Goal: Information Seeking & Learning: Learn about a topic

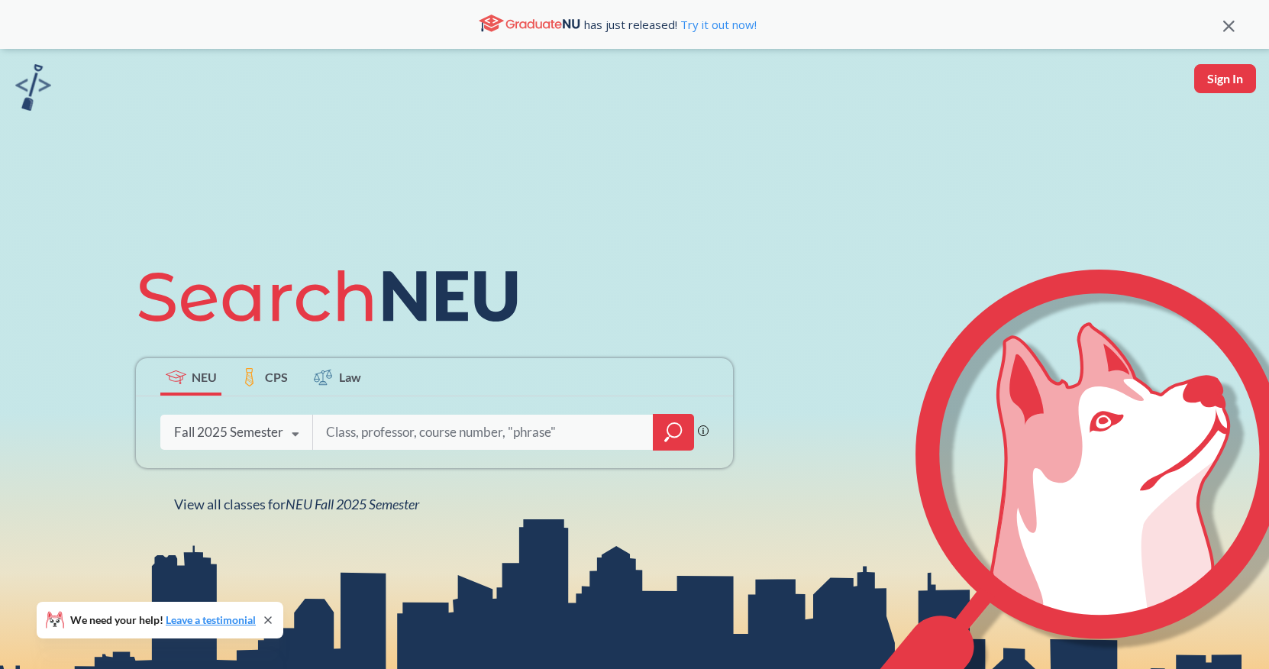
click at [433, 442] on input "search" at bounding box center [483, 432] width 318 height 32
type input "MATH"
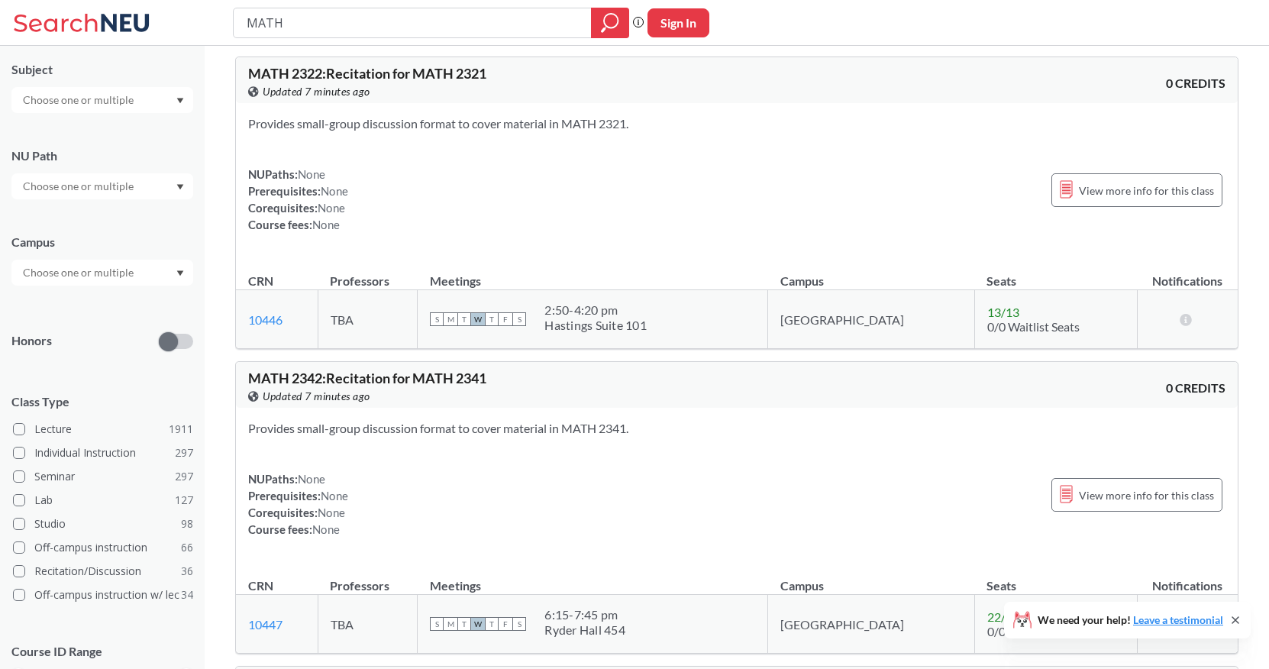
scroll to position [224, 0]
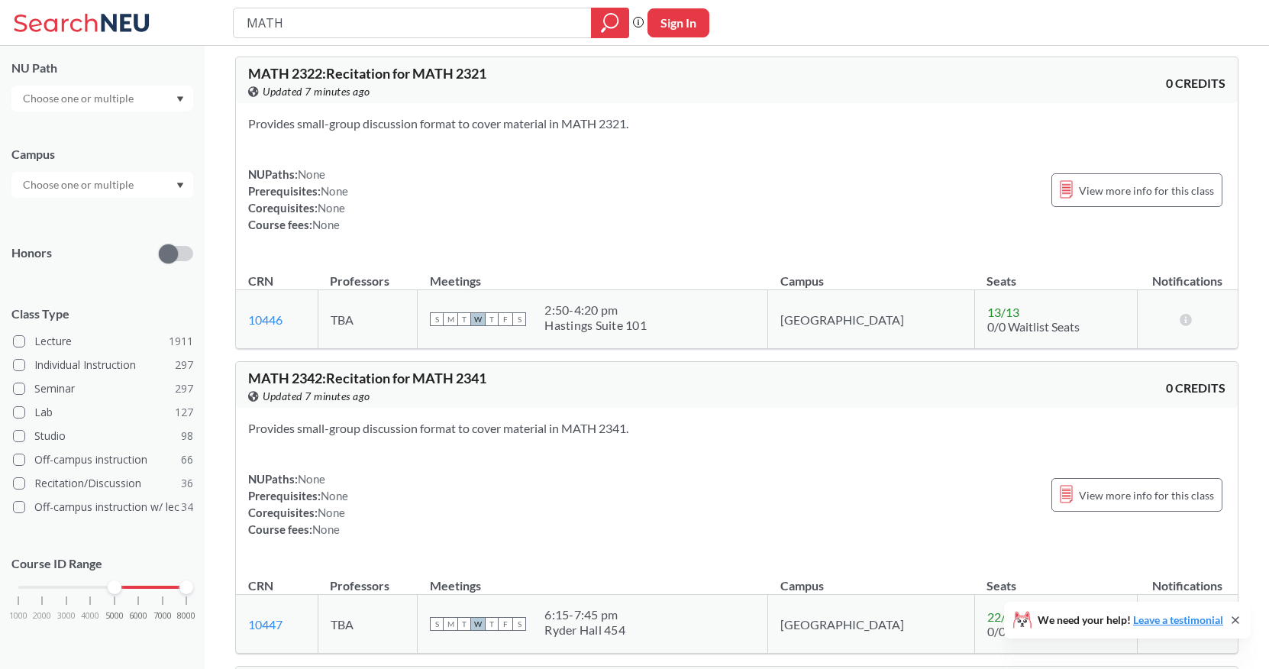
drag, startPoint x: 20, startPoint y: 589, endPoint x: 117, endPoint y: 585, distance: 97.0
click at [117, 585] on div at bounding box center [115, 587] width 14 height 14
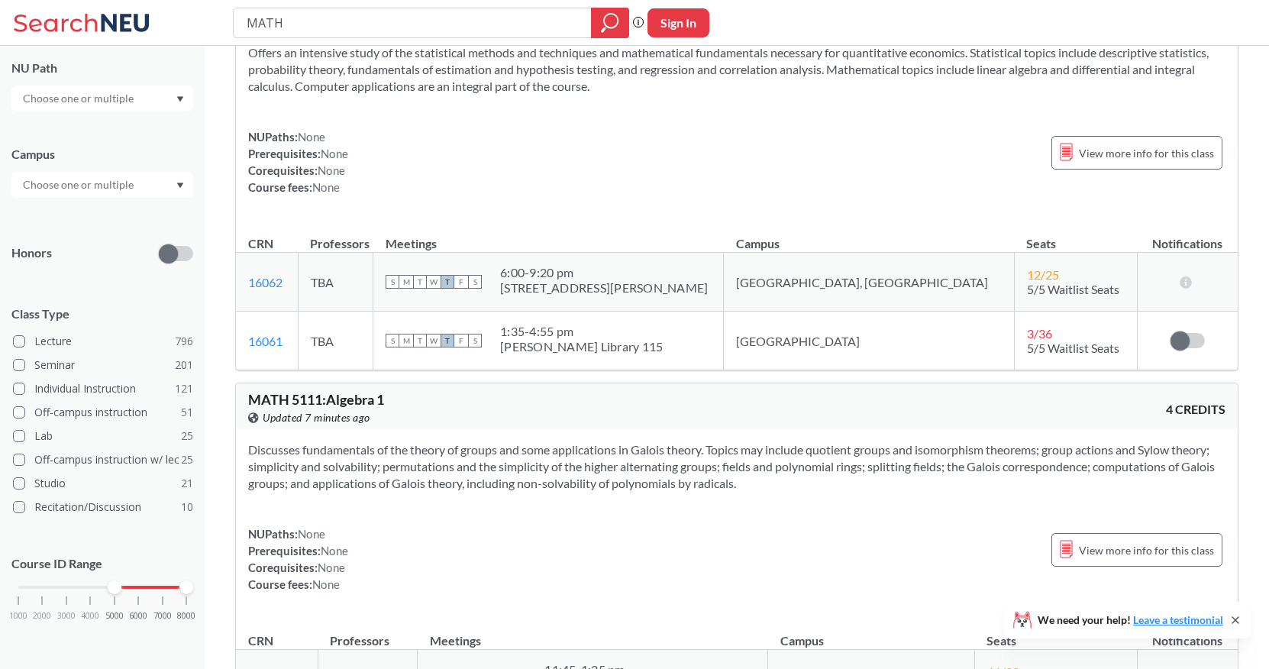
scroll to position [1242, 0]
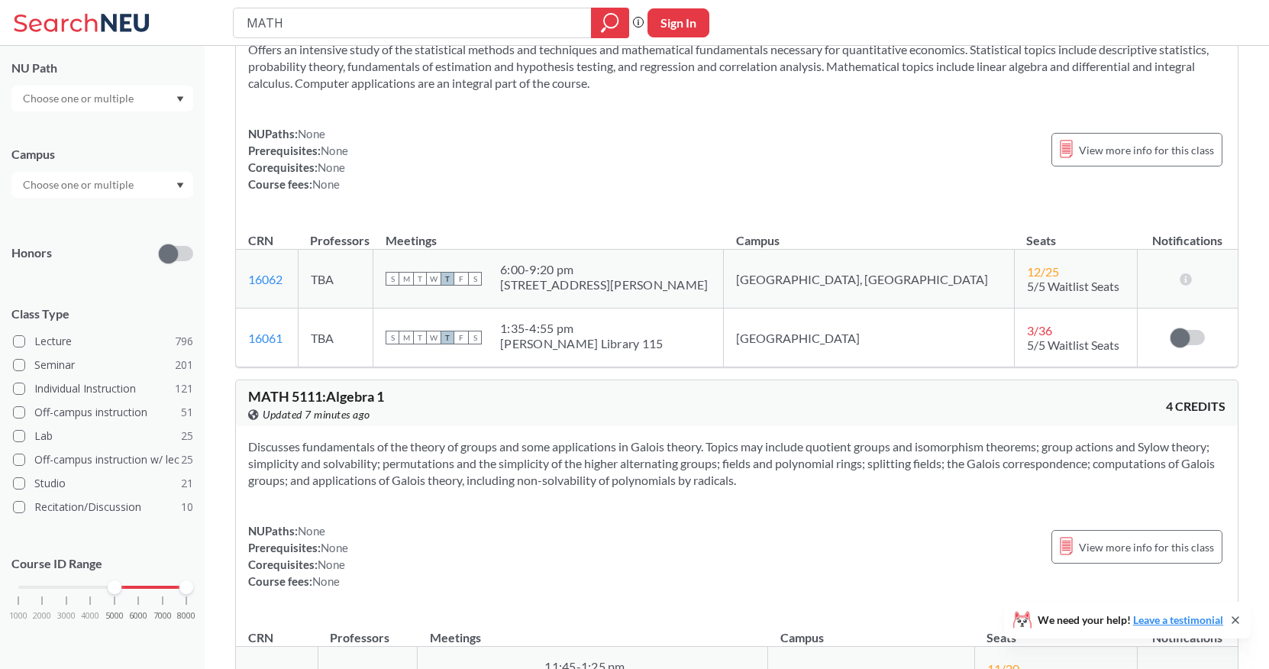
click at [154, 108] on div at bounding box center [102, 98] width 182 height 26
click at [155, 181] on div at bounding box center [102, 185] width 182 height 26
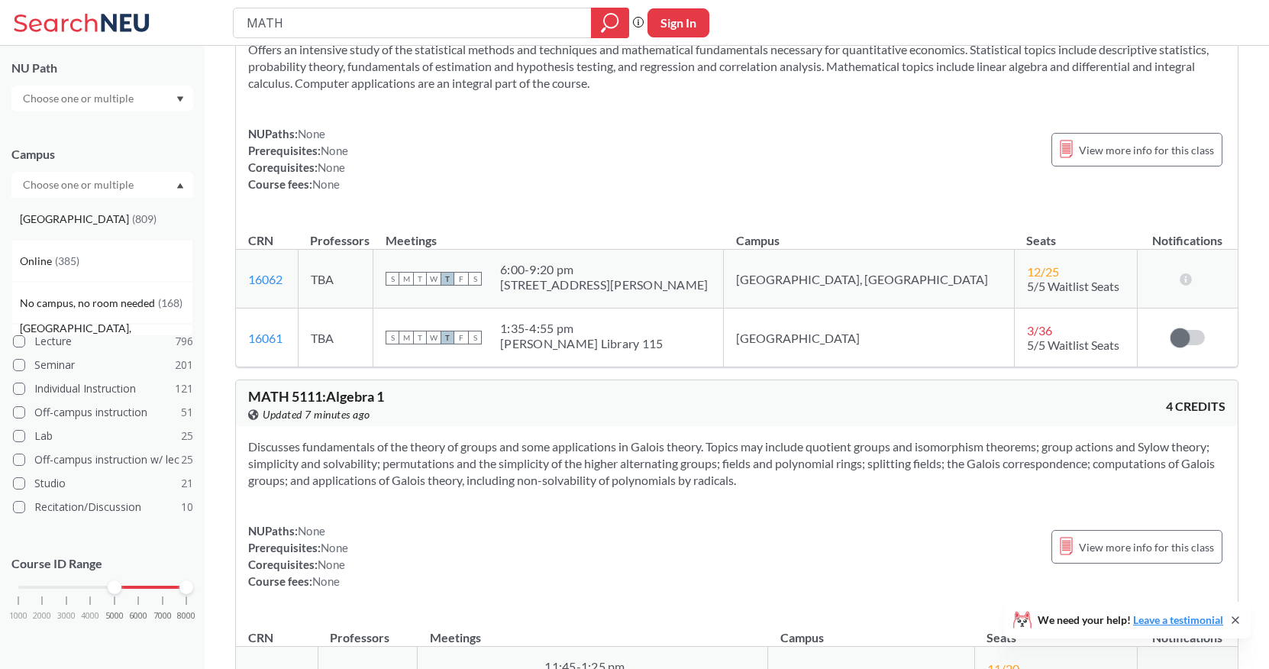
click at [121, 223] on div "[GEOGRAPHIC_DATA] ( 809 )" at bounding box center [106, 219] width 173 height 17
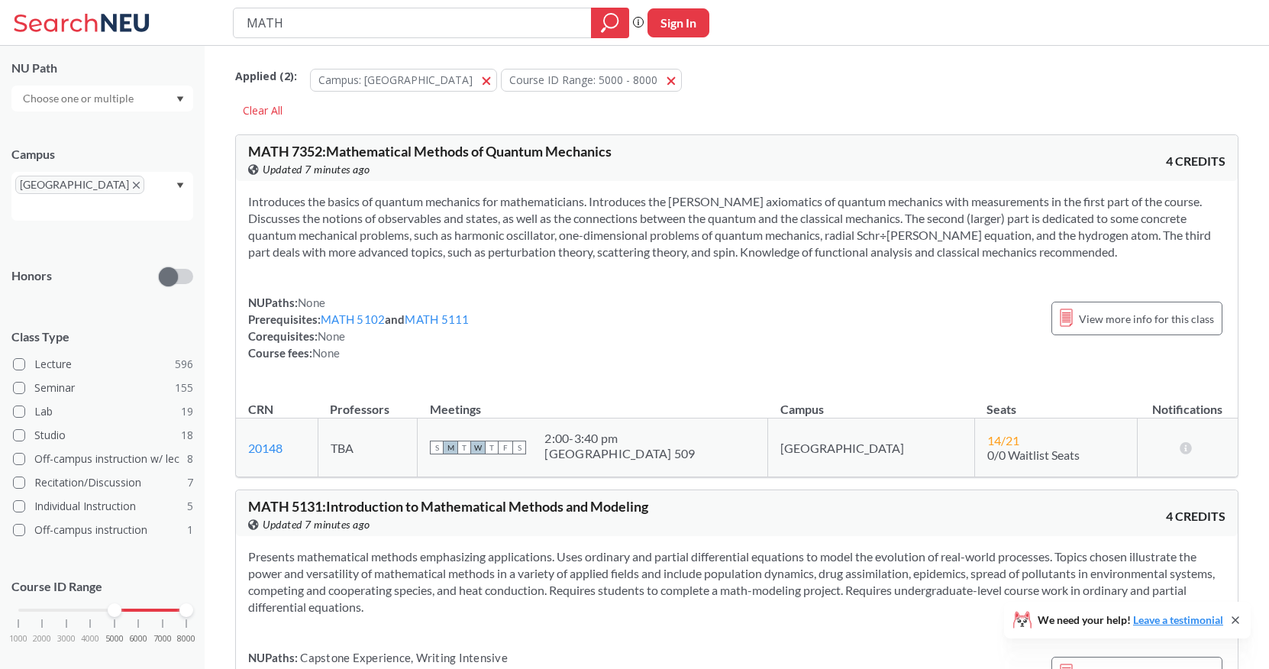
click at [143, 147] on div "Campus" at bounding box center [102, 154] width 182 height 17
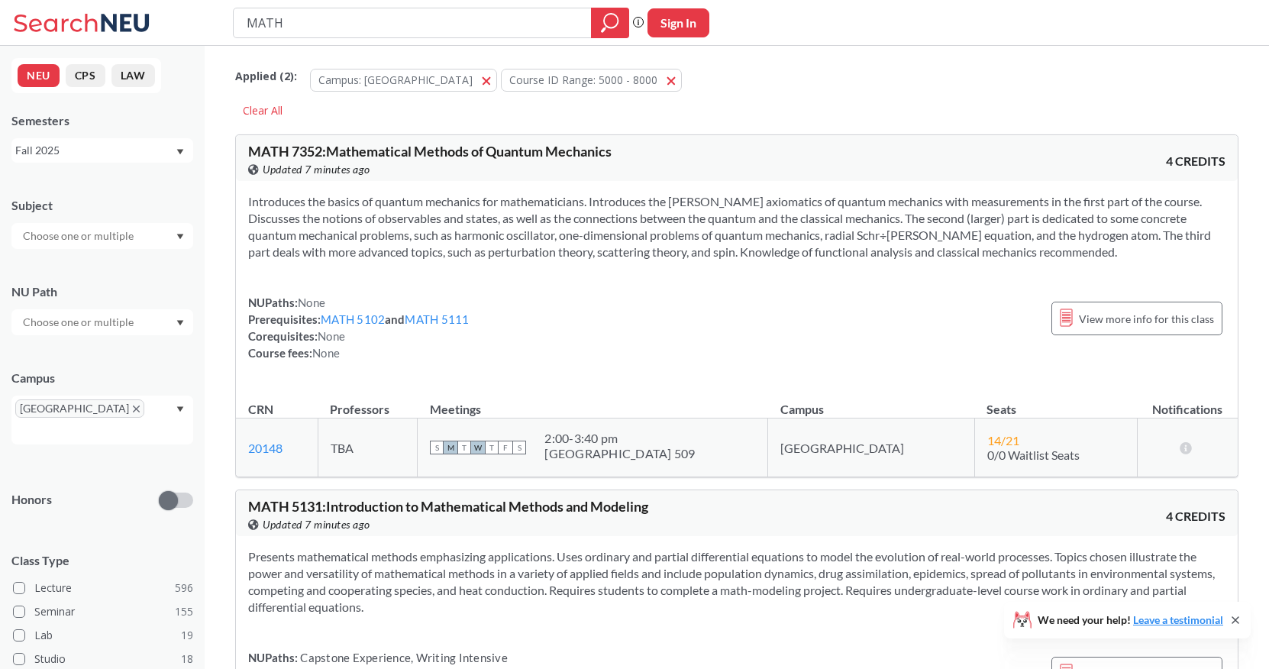
click at [120, 229] on input "text" at bounding box center [79, 236] width 128 height 18
click at [121, 281] on div "MATH ( 20 )" at bounding box center [106, 277] width 173 height 17
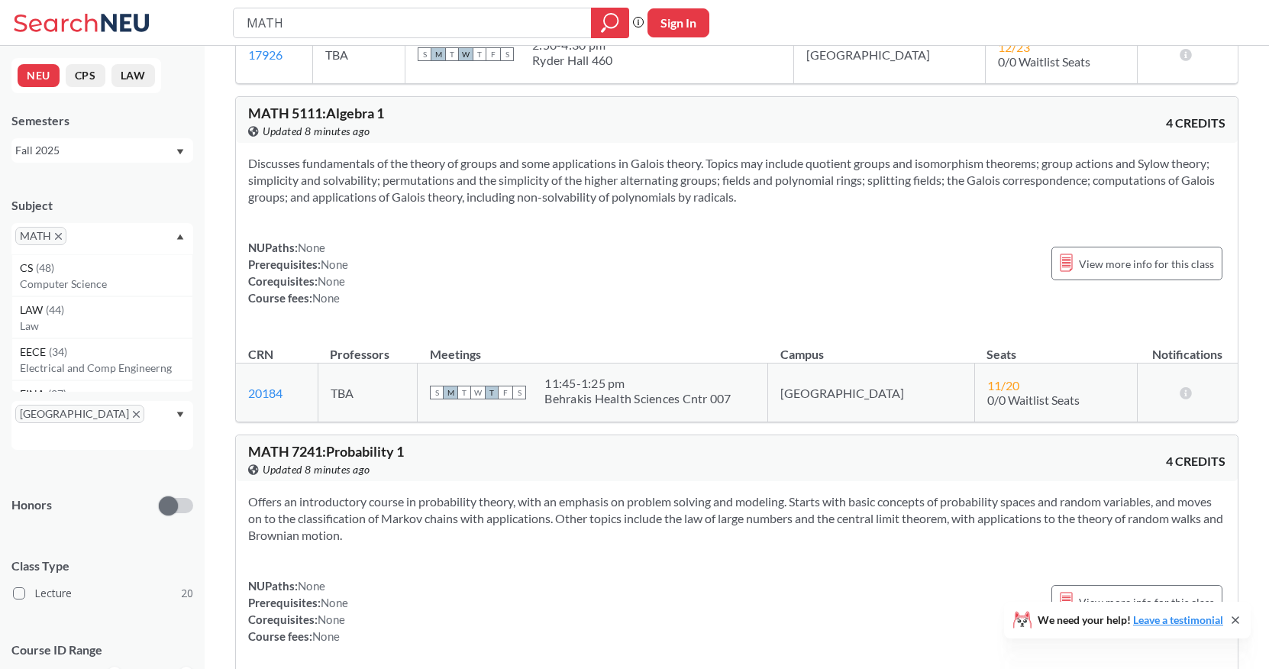
scroll to position [810, 0]
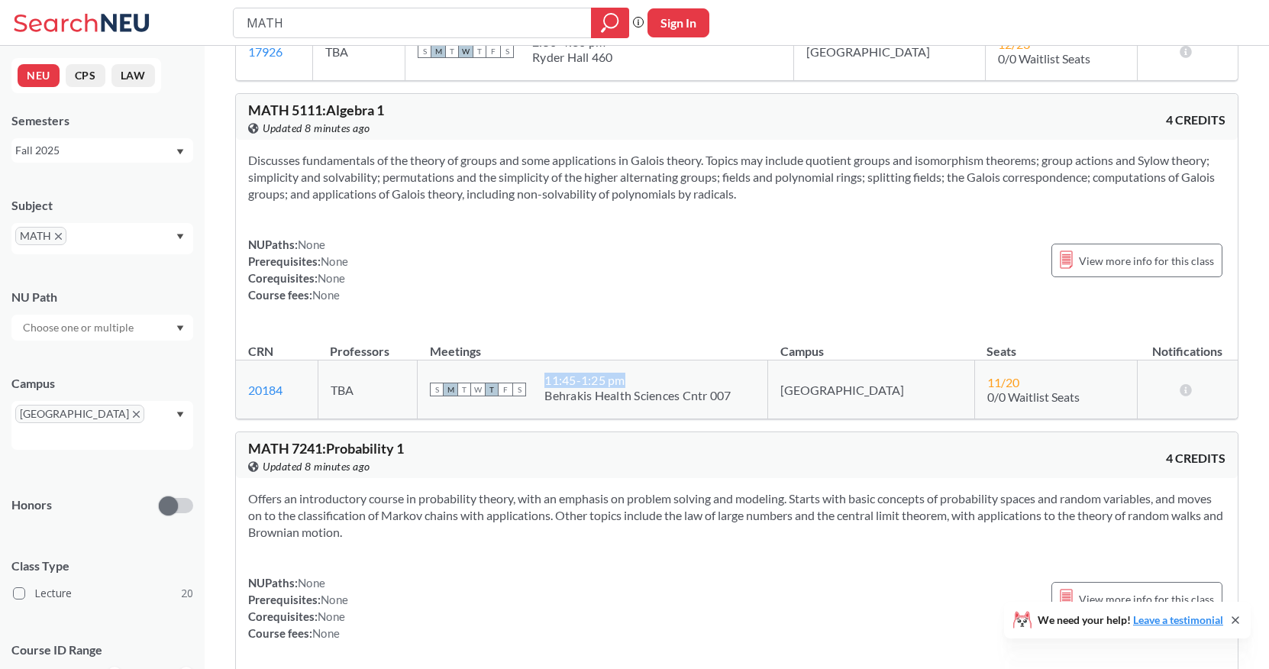
drag, startPoint x: 594, startPoint y: 380, endPoint x: 682, endPoint y: 377, distance: 88.6
click at [682, 378] on div "11:45 - 1:25 pm" at bounding box center [637, 379] width 186 height 15
click at [627, 411] on td "S M T W T F S 11:45 - 1:25 pm Behrakis Health Sciences Cntr 007" at bounding box center [593, 389] width 350 height 59
click at [273, 387] on link "20184" at bounding box center [265, 388] width 34 height 15
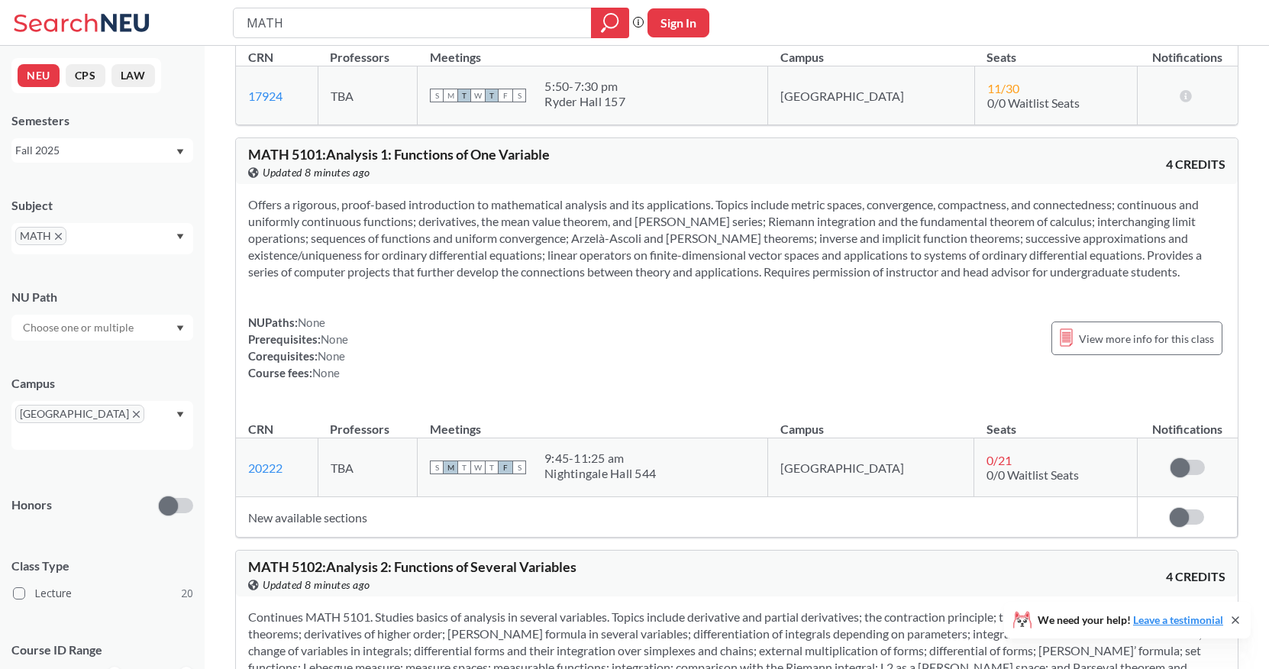
scroll to position [2191, 0]
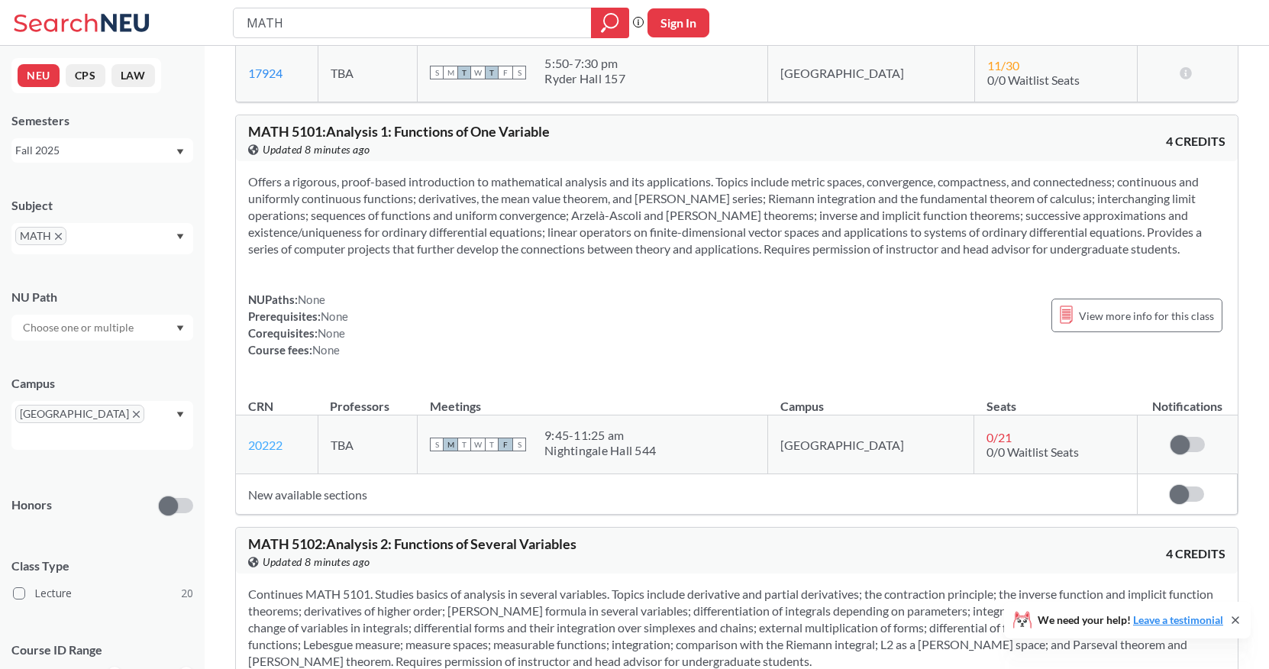
click at [278, 439] on link "20222" at bounding box center [265, 444] width 34 height 15
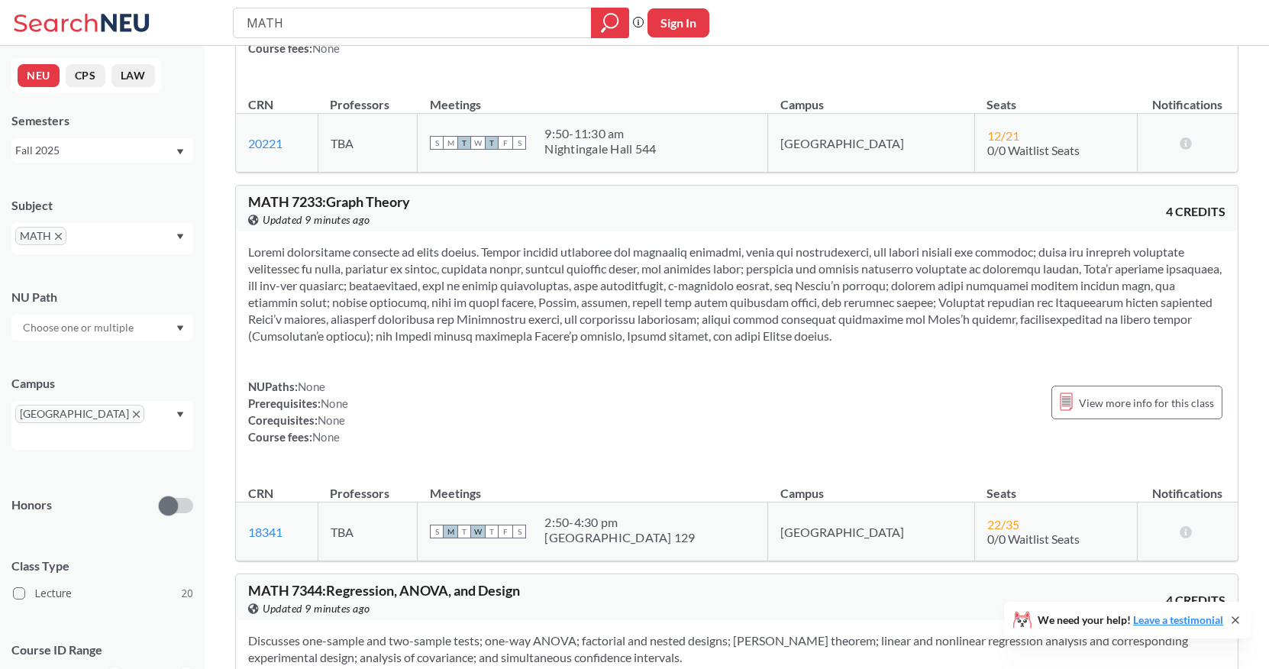
scroll to position [5332, 0]
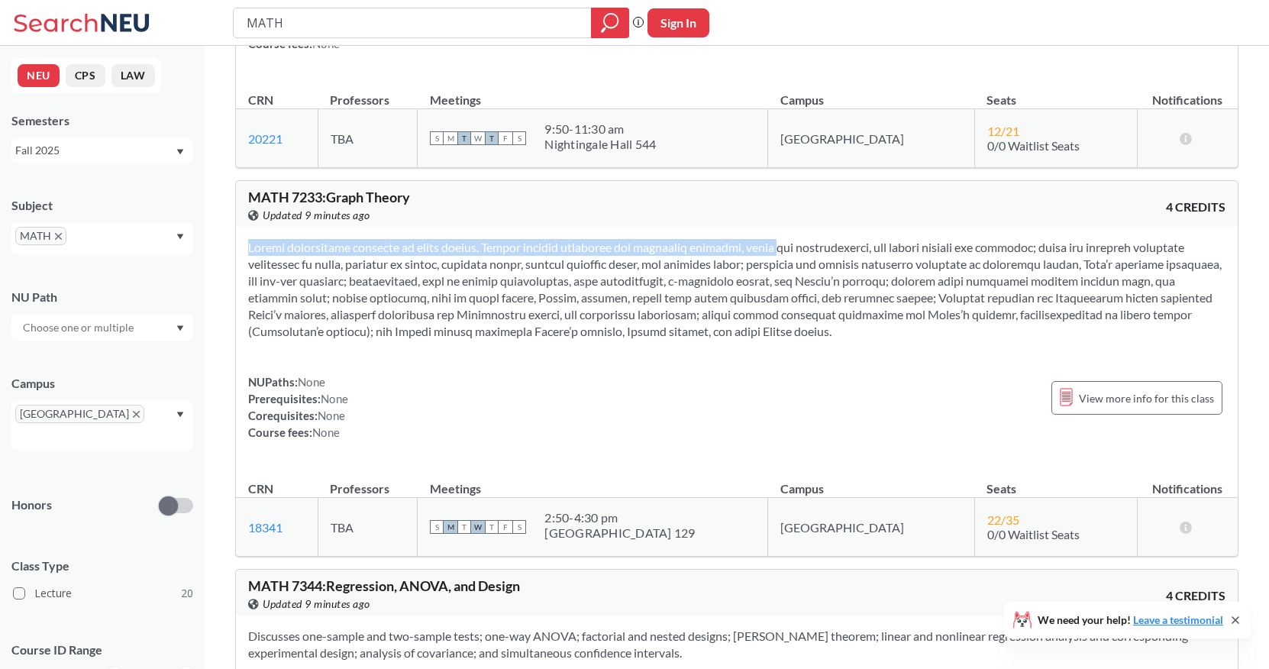
drag, startPoint x: 759, startPoint y: 312, endPoint x: 759, endPoint y: 206, distance: 106.1
click at [759, 227] on div "NUPaths: None Prerequisites: None Corequisites: None Course fees: None View mor…" at bounding box center [736, 346] width 1001 height 238
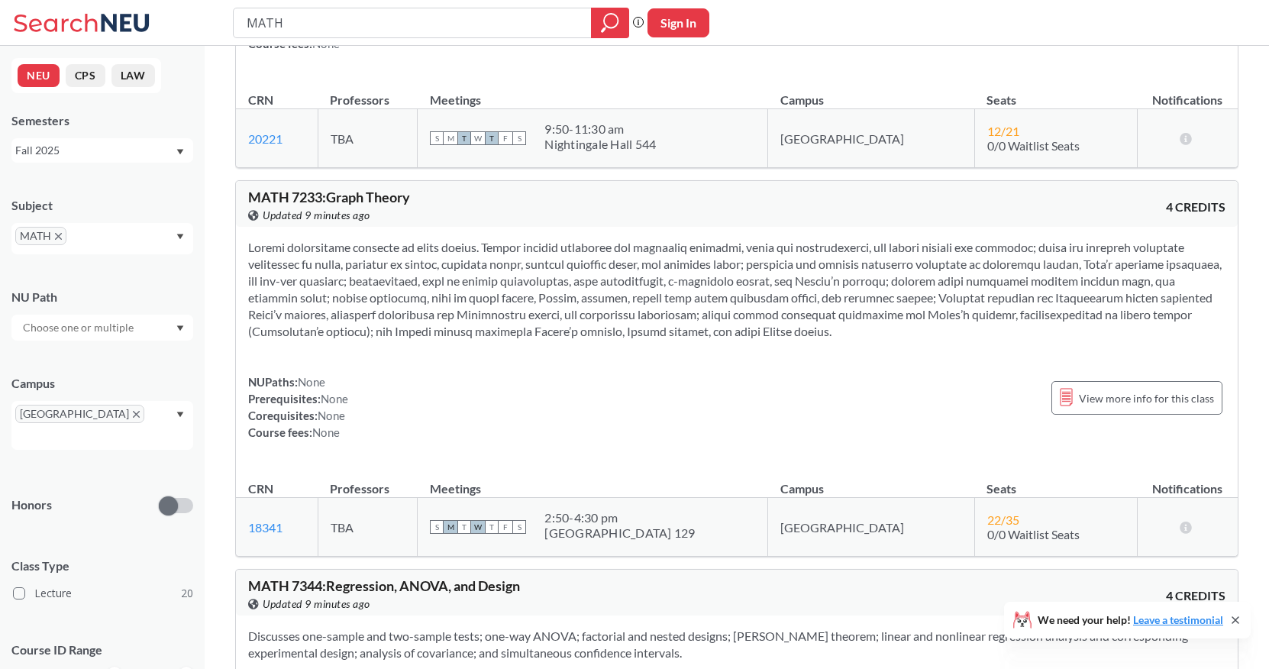
click at [737, 239] on section at bounding box center [736, 289] width 977 height 101
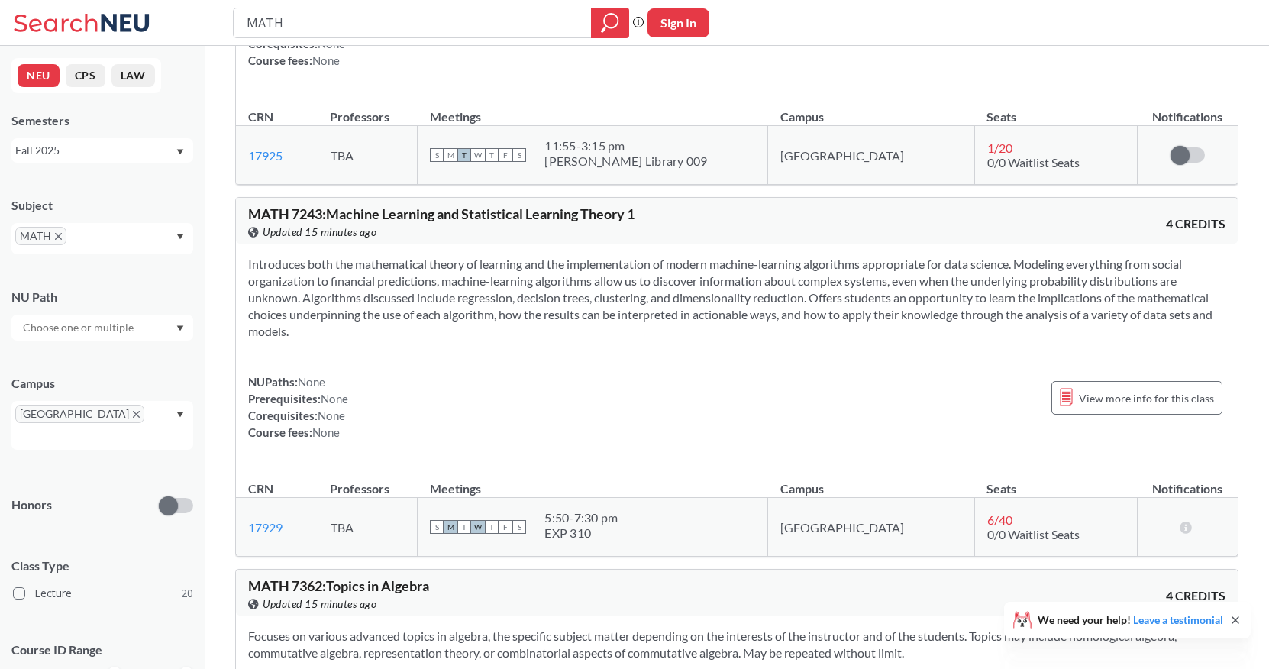
scroll to position [6367, 0]
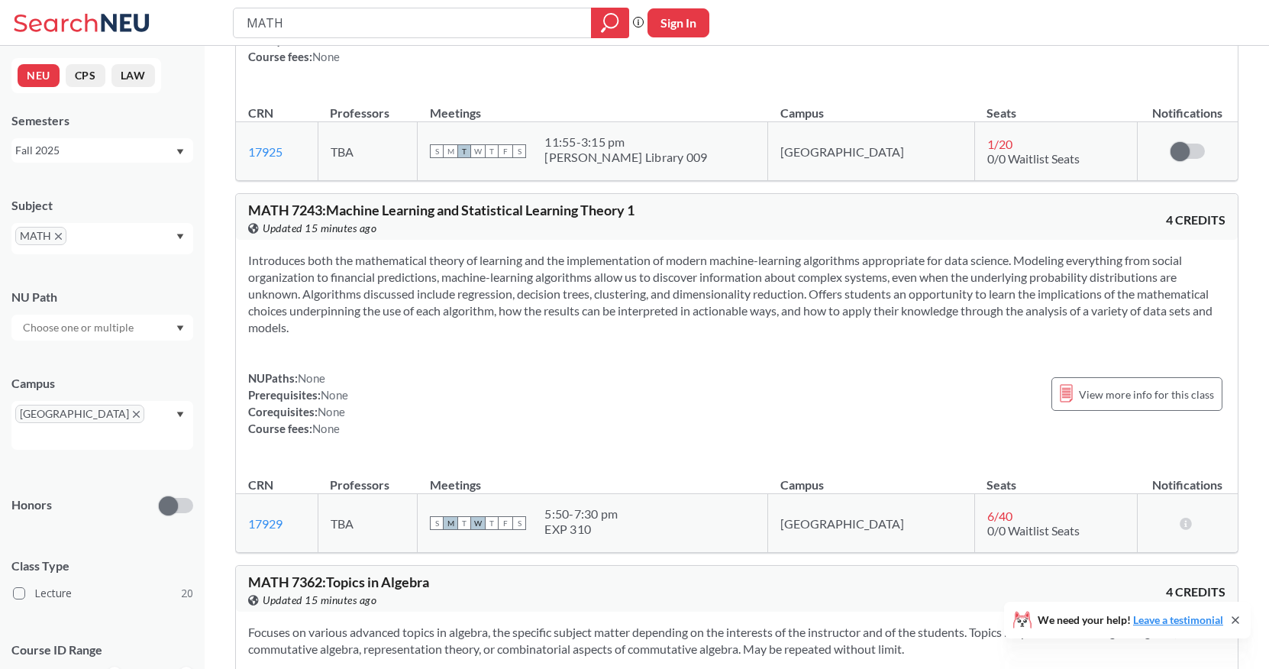
drag, startPoint x: 595, startPoint y: 482, endPoint x: 676, endPoint y: 476, distance: 80.3
click at [676, 506] on div "S M T W T F S 5:50 - 7:30 pm EXP 310" at bounding box center [592, 523] width 325 height 34
click at [669, 508] on td "S M T W T F S 5:50 - 7:30 pm EXP 310" at bounding box center [593, 523] width 350 height 59
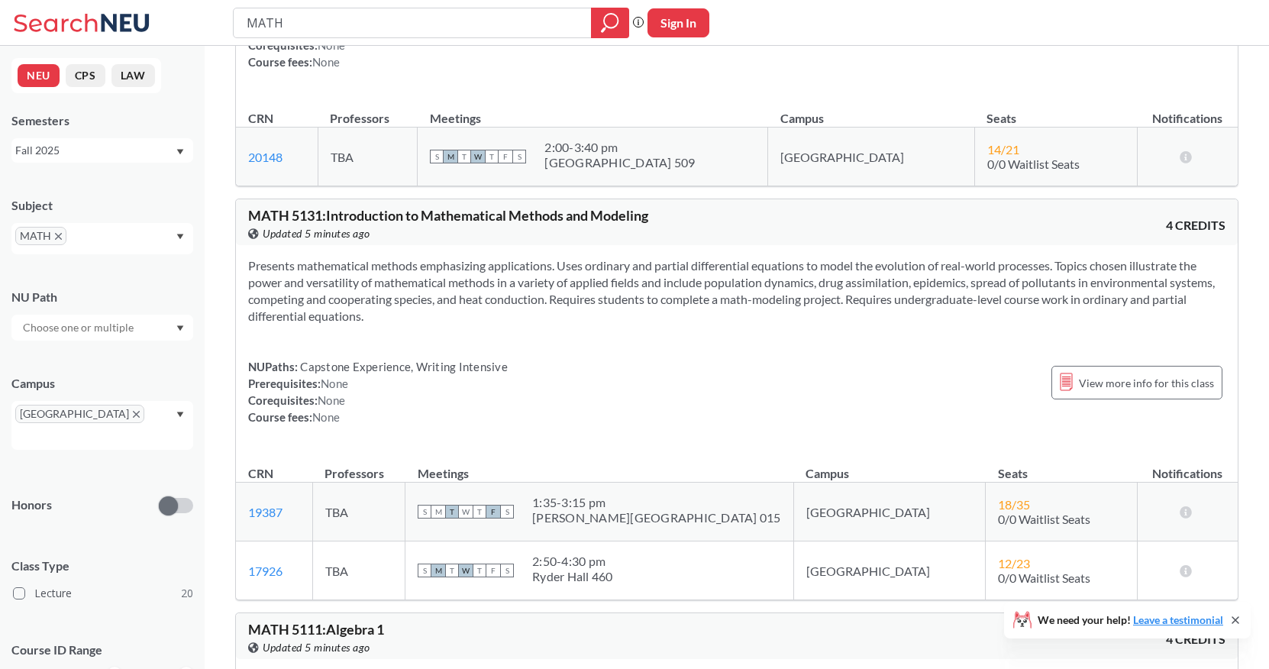
scroll to position [341, 0]
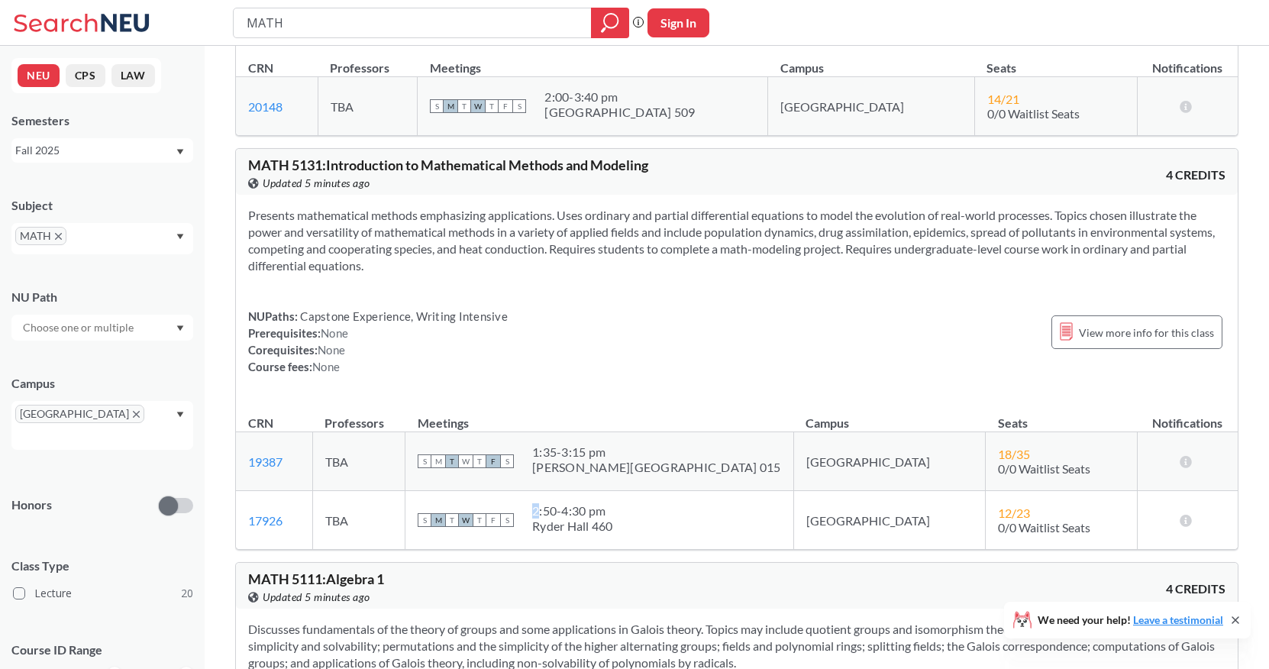
drag, startPoint x: 675, startPoint y: 523, endPoint x: 598, endPoint y: 514, distance: 76.9
click at [598, 514] on div "S M T W T F S 2:50 - 4:30 pm Ryder Hall 460" at bounding box center [599, 520] width 363 height 34
click at [590, 563] on div "MATH 5111 : Algebra 1 View this course on Banner. Updated 5 minutes ago 4 CREDI…" at bounding box center [736, 586] width 1001 height 46
drag, startPoint x: 675, startPoint y: 517, endPoint x: 595, endPoint y: 508, distance: 79.9
click at [595, 508] on div "2:50 - 4:30 pm" at bounding box center [572, 510] width 81 height 15
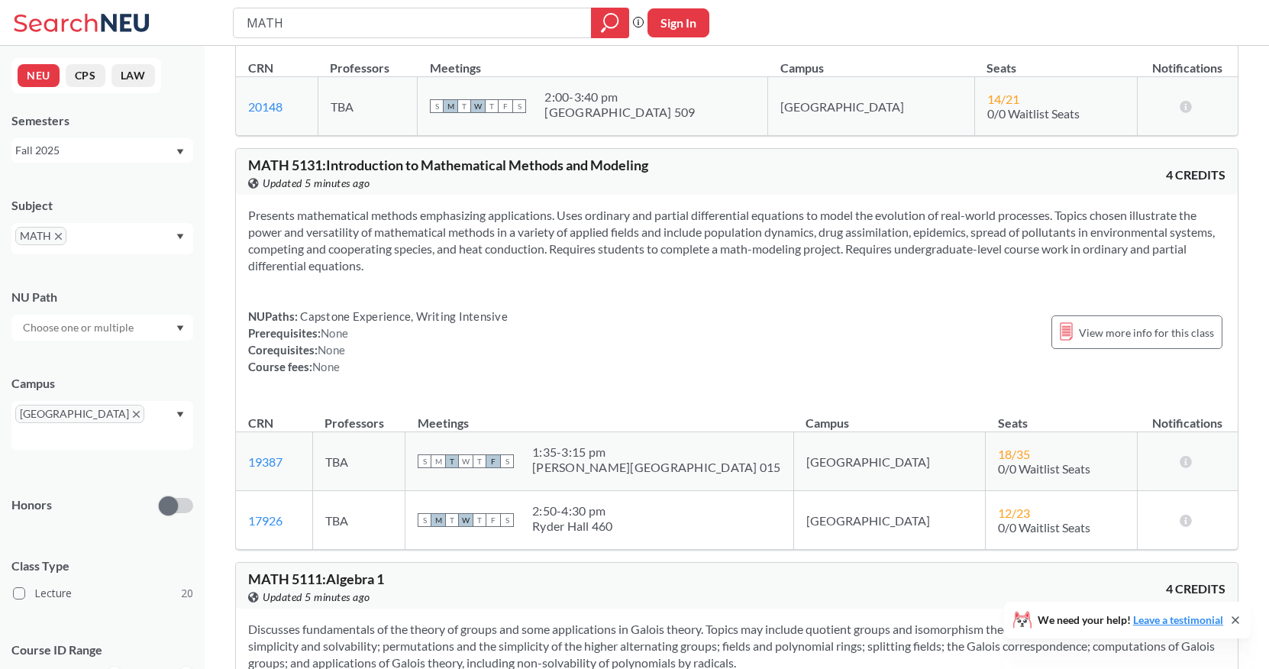
click at [592, 511] on div "2:50 - 4:30 pm" at bounding box center [572, 510] width 81 height 15
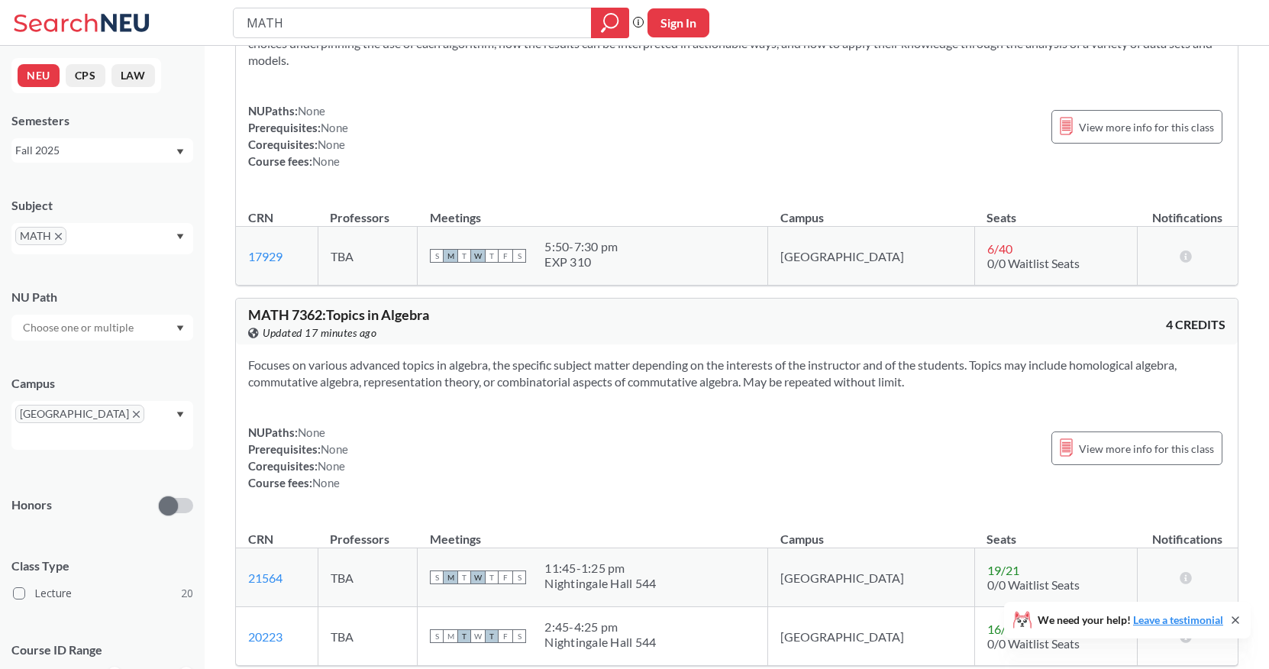
scroll to position [6538, 0]
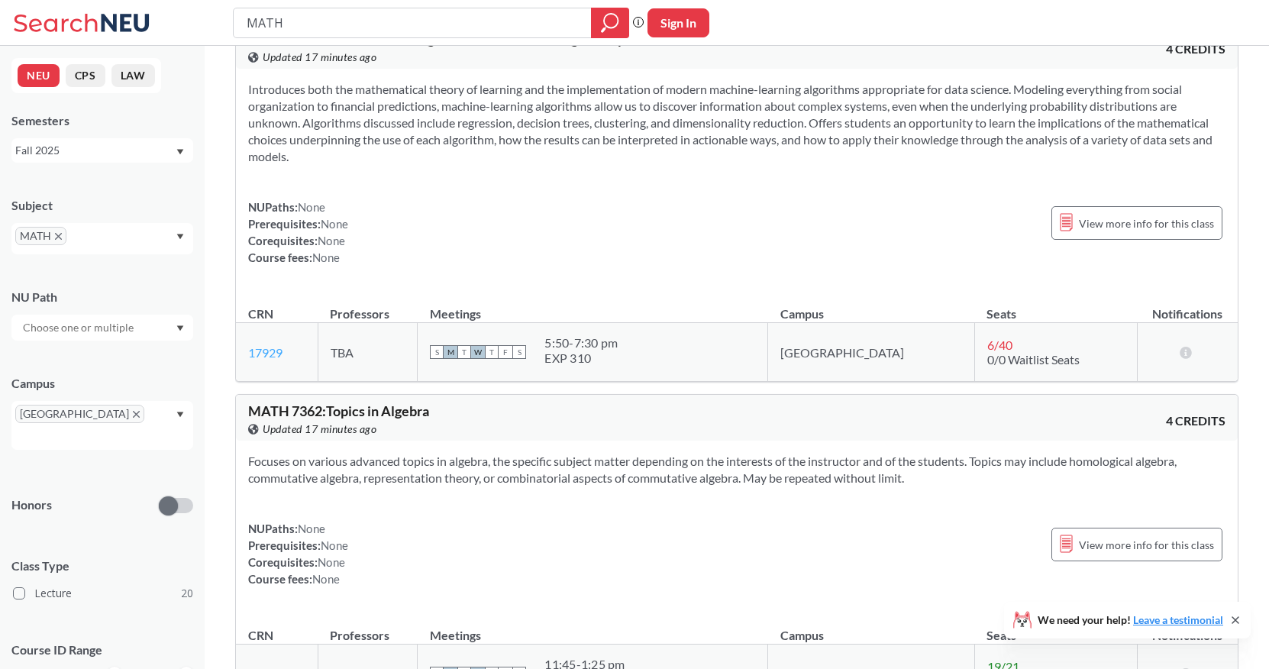
click at [252, 345] on link "17929" at bounding box center [265, 352] width 34 height 15
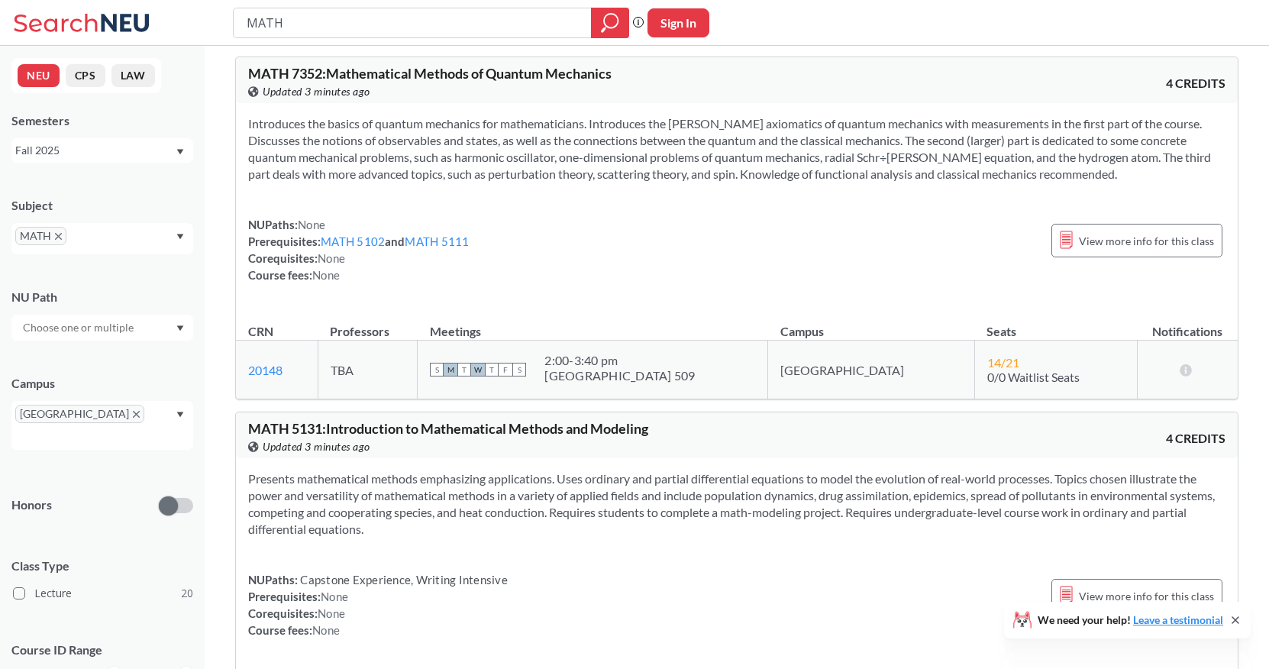
scroll to position [77, 0]
click at [671, 388] on td "S M T W T F S 2:00 - 3:40 pm [GEOGRAPHIC_DATA] 509" at bounding box center [593, 370] width 350 height 59
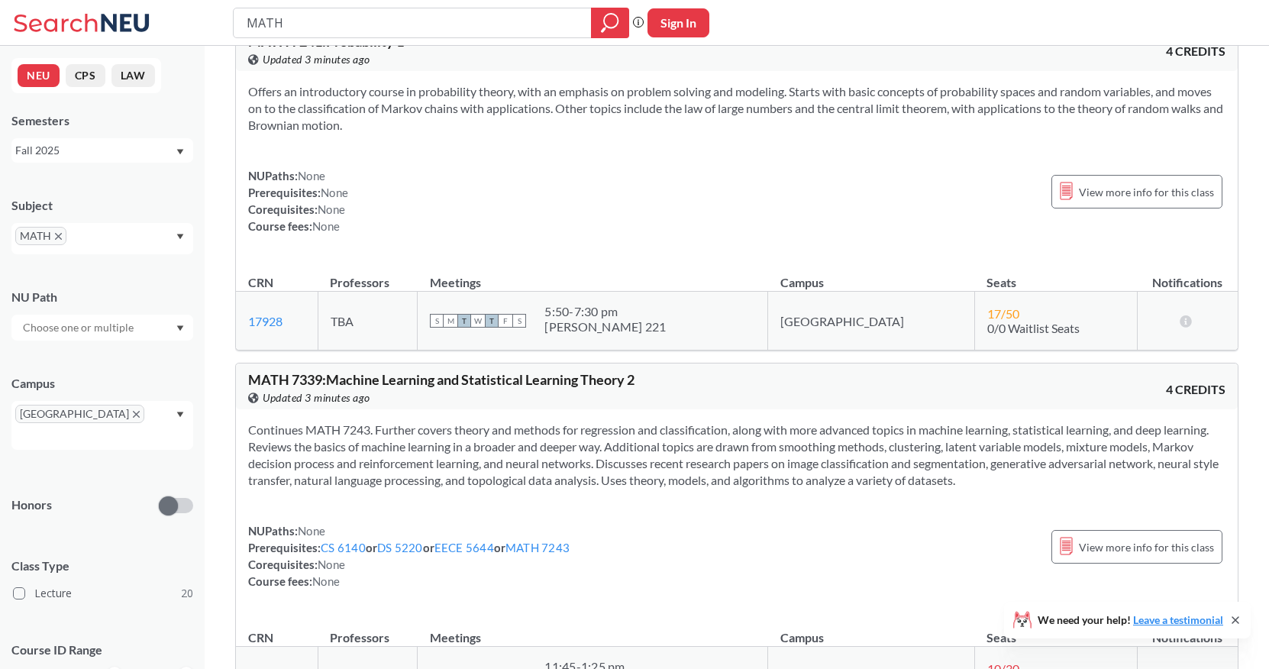
scroll to position [1177, 0]
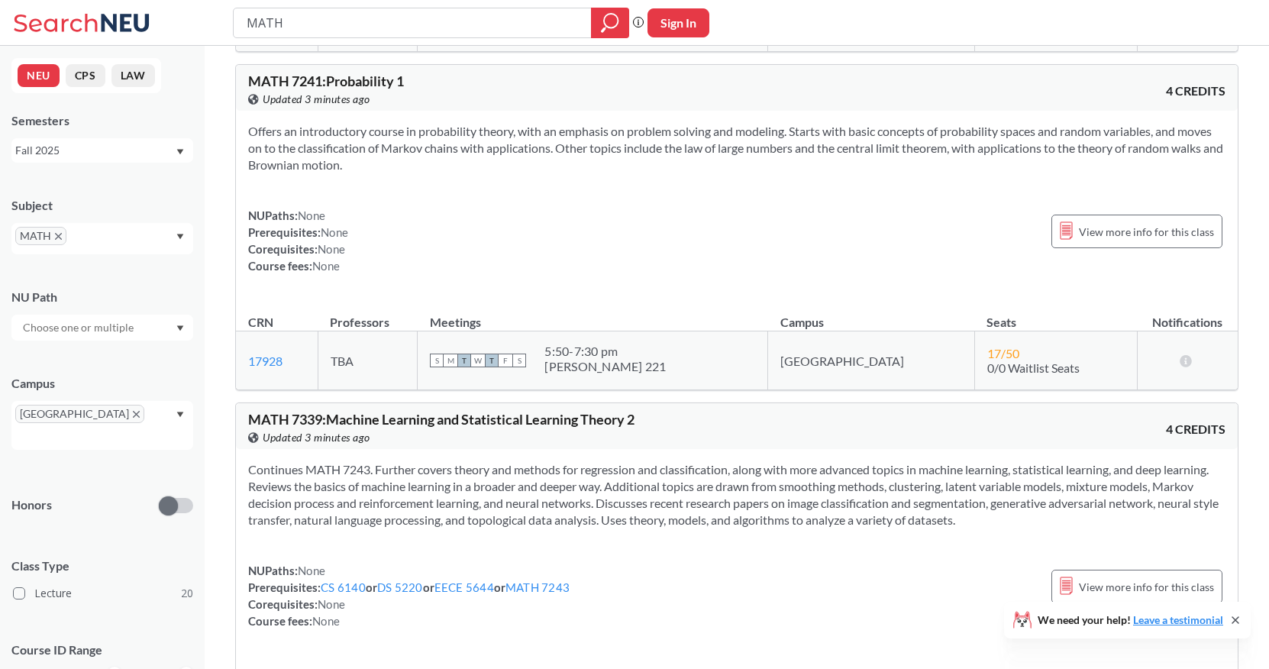
drag, startPoint x: 694, startPoint y: 366, endPoint x: 678, endPoint y: 340, distance: 30.5
click at [678, 340] on td "S M T W T F S 5:50 - 7:30 pm [PERSON_NAME] 221" at bounding box center [593, 360] width 350 height 59
click at [724, 357] on div "S M T W T F S 5:50 - 7:30 pm [PERSON_NAME] 221" at bounding box center [592, 360] width 325 height 34
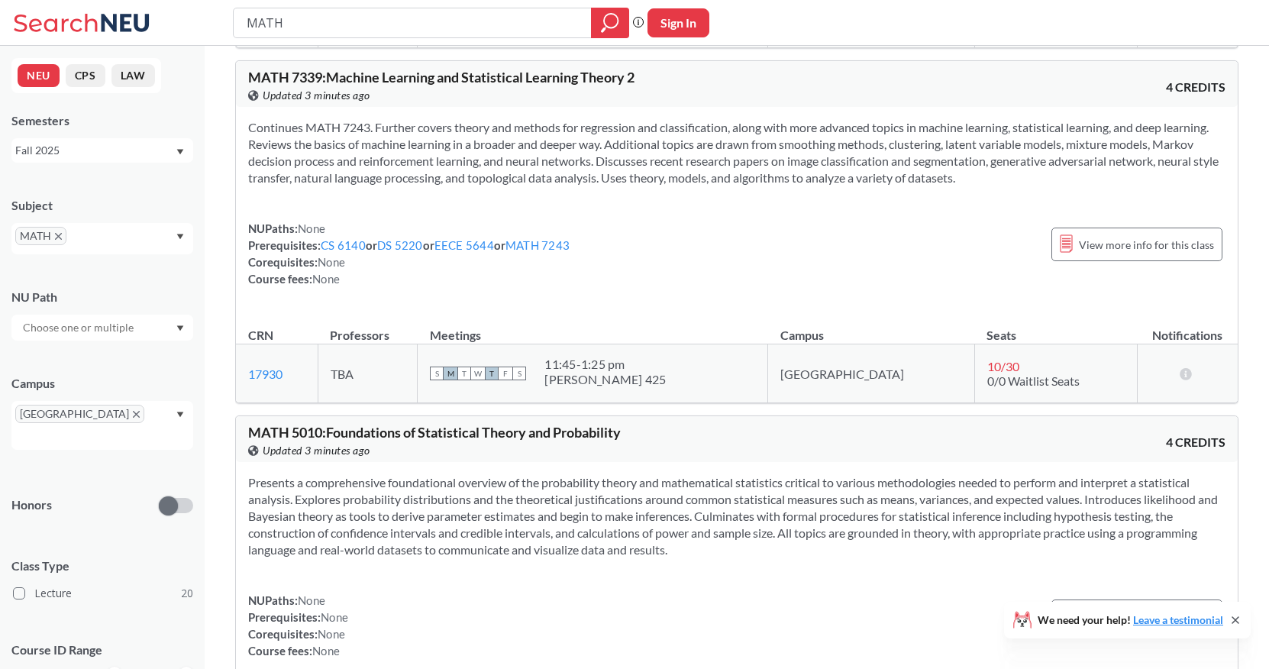
scroll to position [1520, 0]
drag, startPoint x: 594, startPoint y: 379, endPoint x: 663, endPoint y: 375, distance: 68.8
click at [663, 375] on div "[PERSON_NAME] 425" at bounding box center [604, 377] width 121 height 15
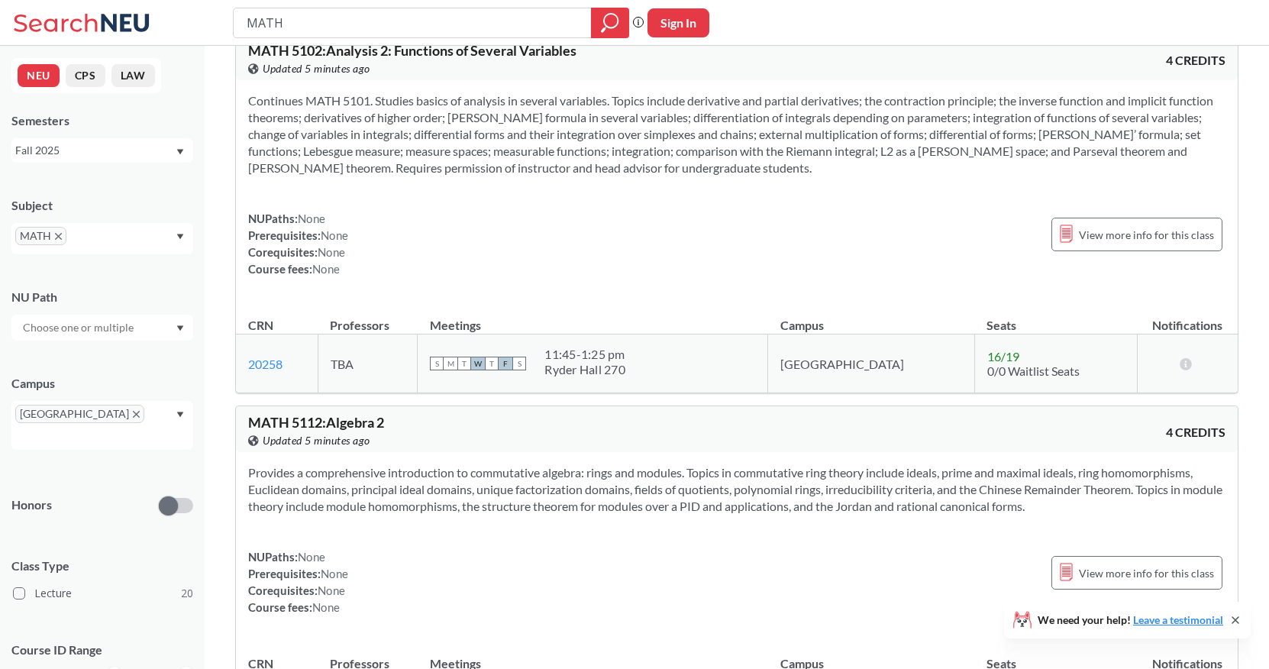
scroll to position [2672, 0]
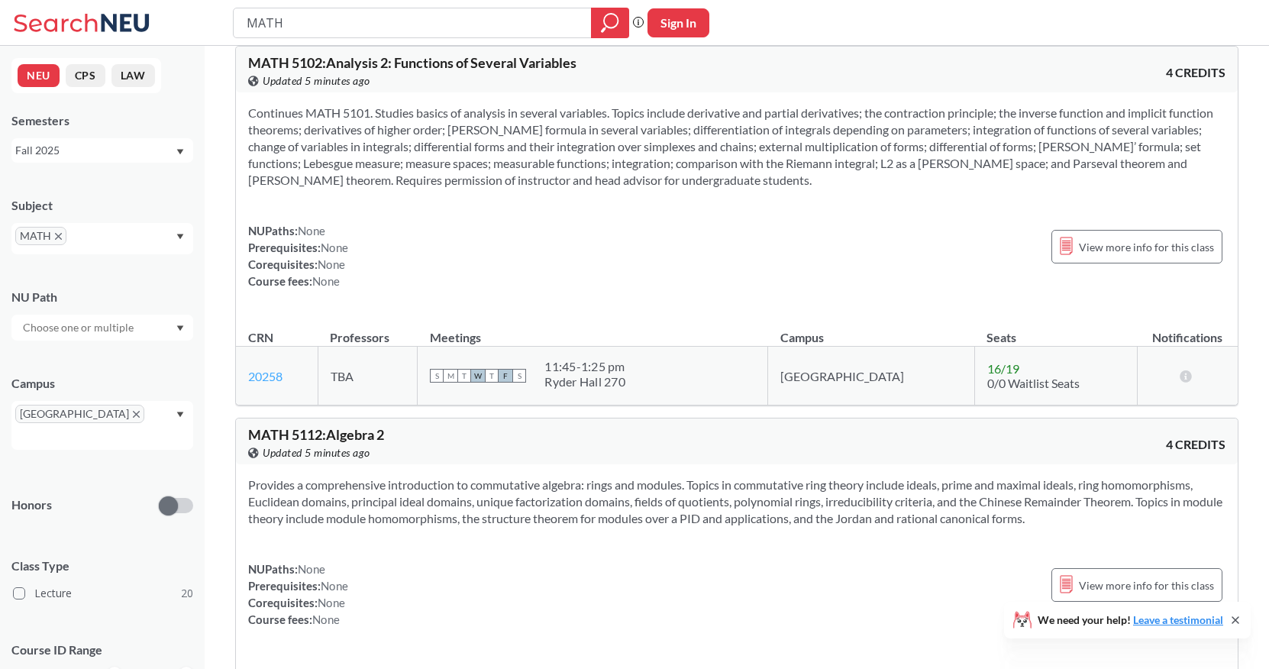
click at [276, 372] on link "20258" at bounding box center [265, 376] width 34 height 15
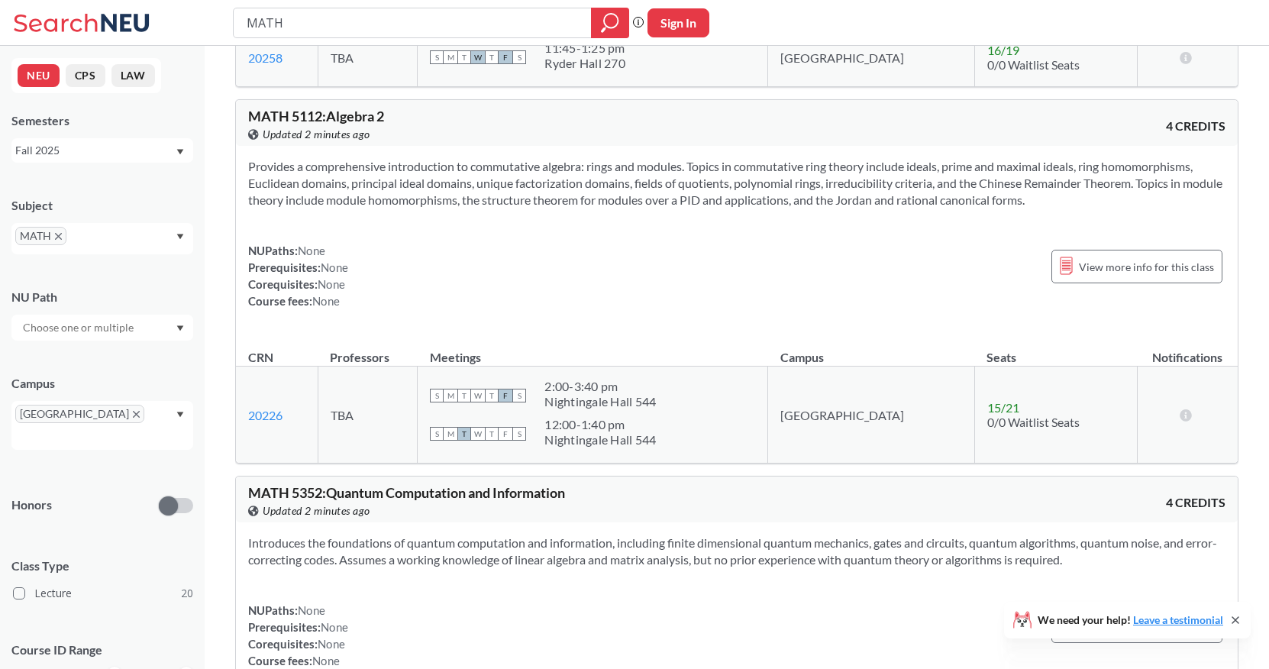
scroll to position [2993, 0]
drag, startPoint x: 594, startPoint y: 386, endPoint x: 712, endPoint y: 396, distance: 118.7
click at [712, 396] on div "S M T W T F S 2:00 - 3:40 pm [GEOGRAPHIC_DATA] 544" at bounding box center [592, 393] width 325 height 34
click at [712, 280] on div "NUPaths: None Prerequisites: None Corequisites: None Course fees: None View mor…" at bounding box center [736, 273] width 977 height 67
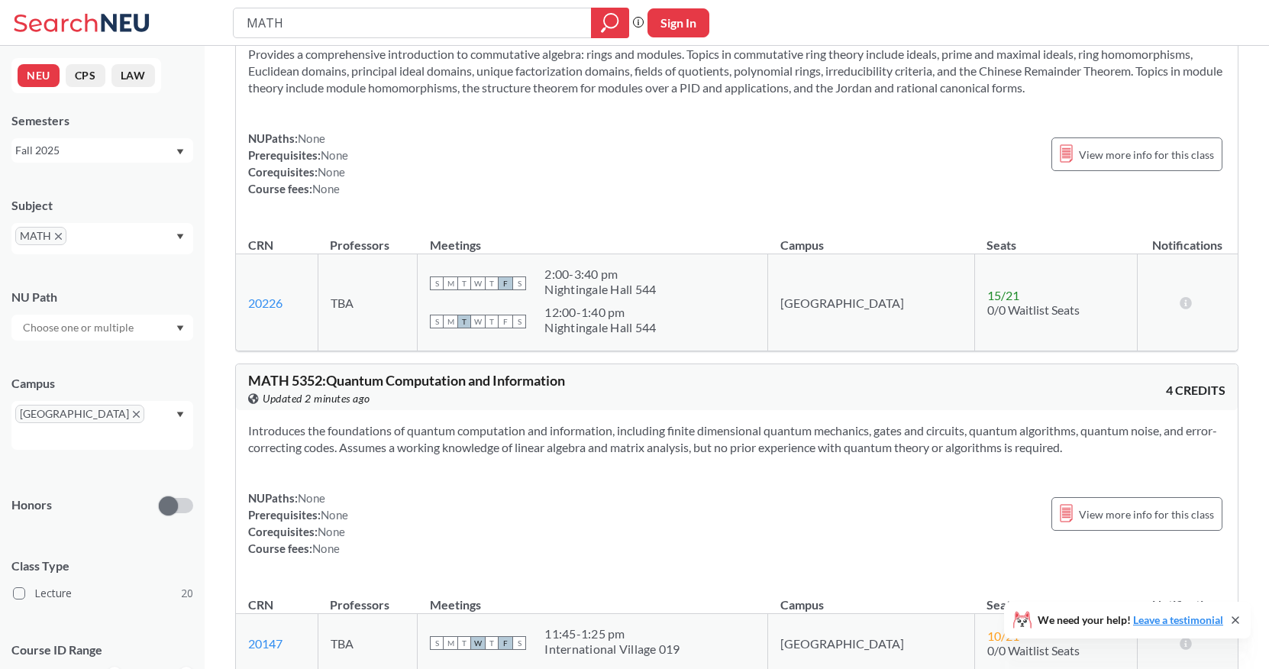
scroll to position [3104, 0]
click at [711, 285] on div "S M T W T F S 2:00 - 3:40 pm [GEOGRAPHIC_DATA] 544" at bounding box center [592, 283] width 325 height 34
drag, startPoint x: 711, startPoint y: 285, endPoint x: 687, endPoint y: 322, distance: 44.0
click at [687, 322] on td "S M T W T F S 2:00 - 3:40 pm Nightingale Hall 544 S M T W T F S 12:00 - 1:40 pm…" at bounding box center [593, 301] width 350 height 97
click at [724, 324] on div "S M T W T F S 12:00 - 1:40 pm [GEOGRAPHIC_DATA] 544" at bounding box center [592, 321] width 325 height 34
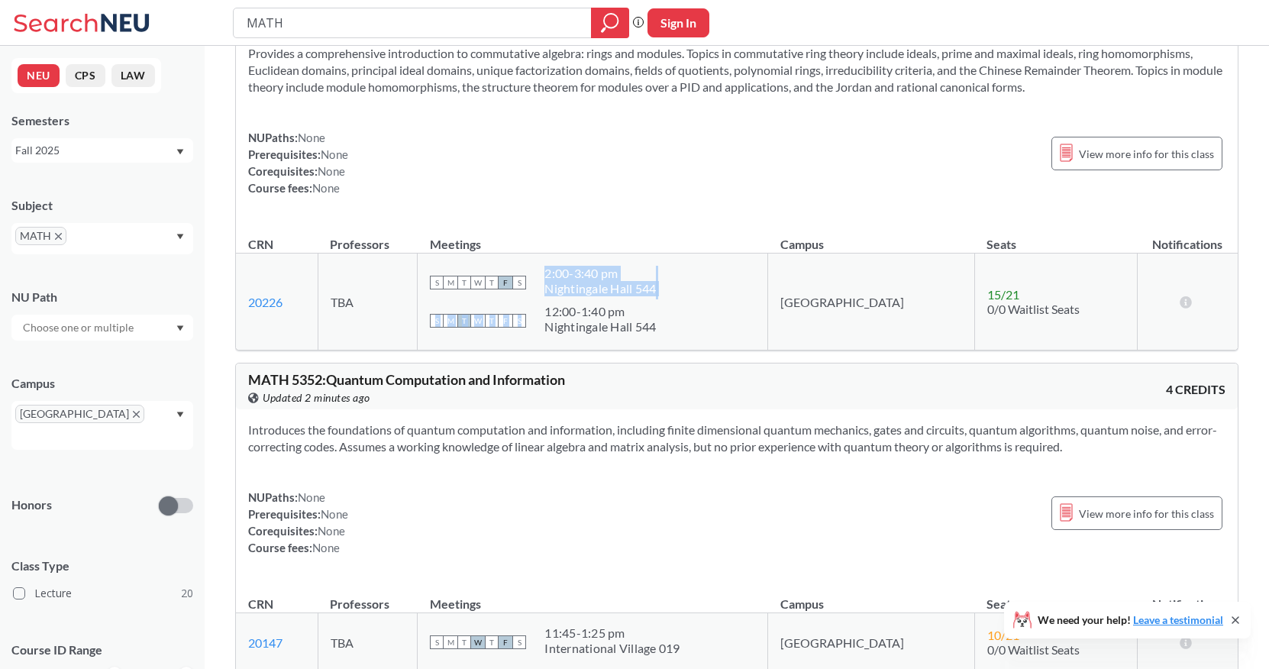
drag, startPoint x: 724, startPoint y: 327, endPoint x: 620, endPoint y: 263, distance: 122.7
click at [620, 263] on td "S M T W T F S 2:00 - 3:40 pm Nightingale Hall 544 S M T W T F S 12:00 - 1:40 pm…" at bounding box center [593, 301] width 350 height 97
click at [704, 161] on div "NUPaths: None Prerequisites: None Corequisites: None Course fees: None View mor…" at bounding box center [736, 162] width 977 height 67
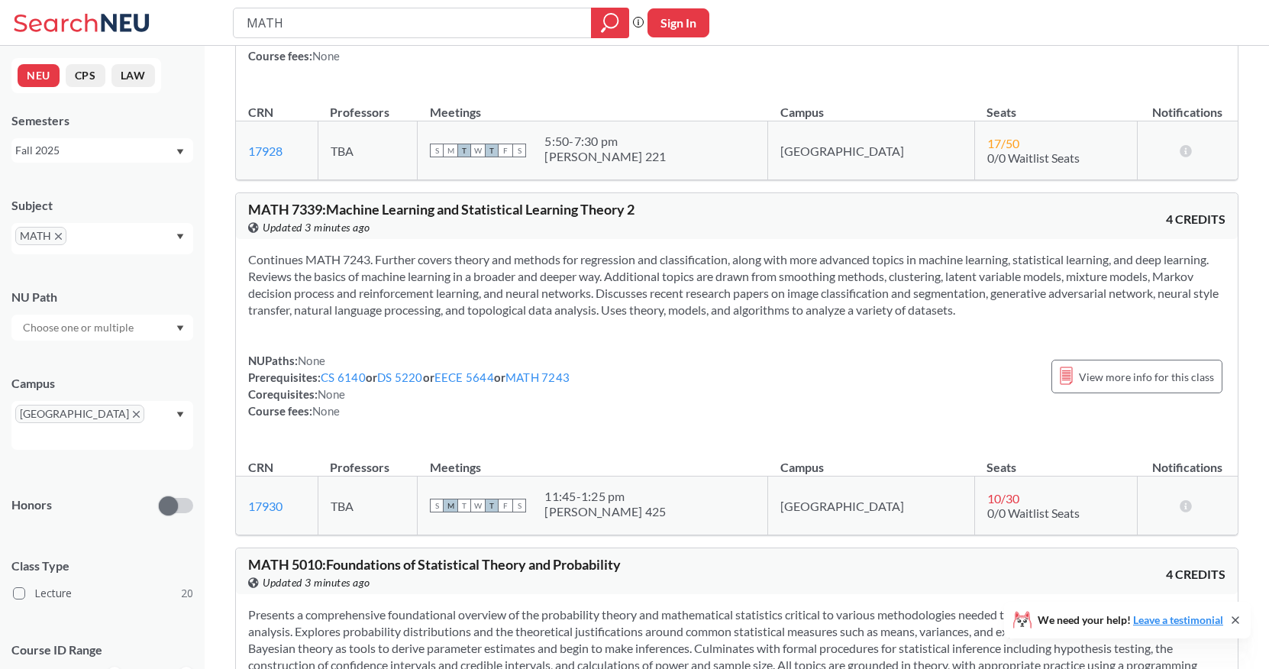
scroll to position [1378, 0]
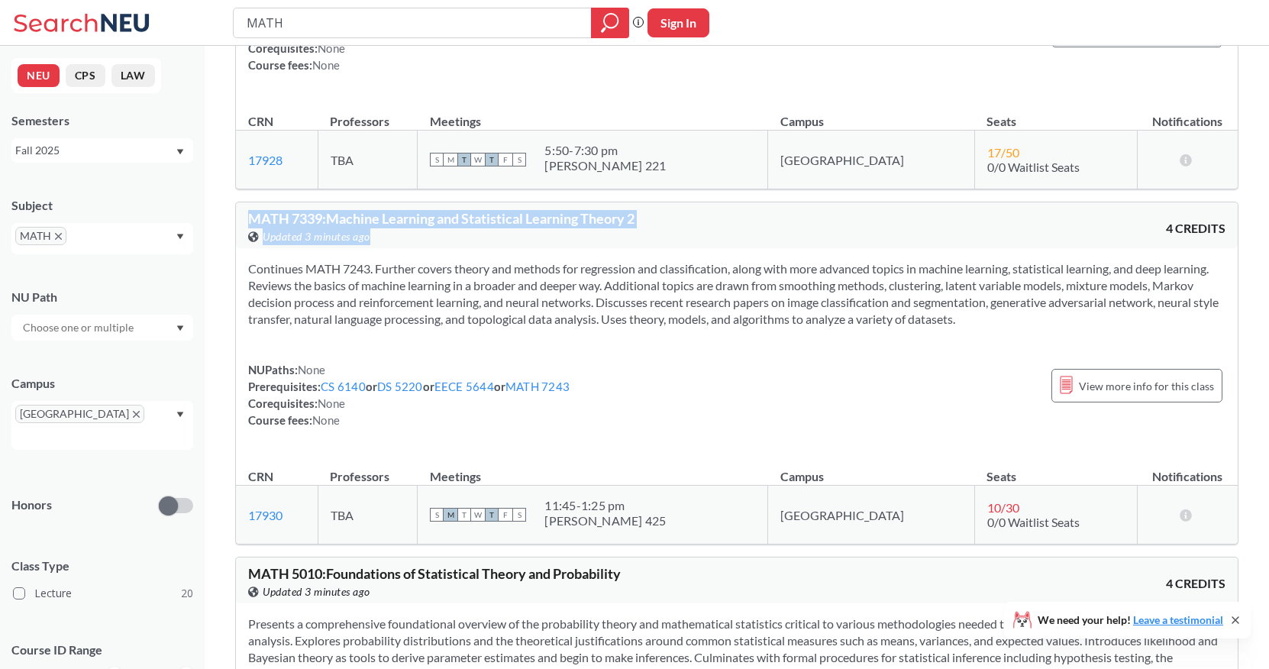
drag, startPoint x: 645, startPoint y: 231, endPoint x: 645, endPoint y: 211, distance: 19.8
click at [645, 211] on div "MATH 7339 : Machine Learning and Statistical Learning Theory 2 View this course…" at bounding box center [492, 228] width 489 height 34
click at [630, 290] on section "Continues MATH 7243. Further covers theory and methods for regression and class…" at bounding box center [736, 293] width 977 height 67
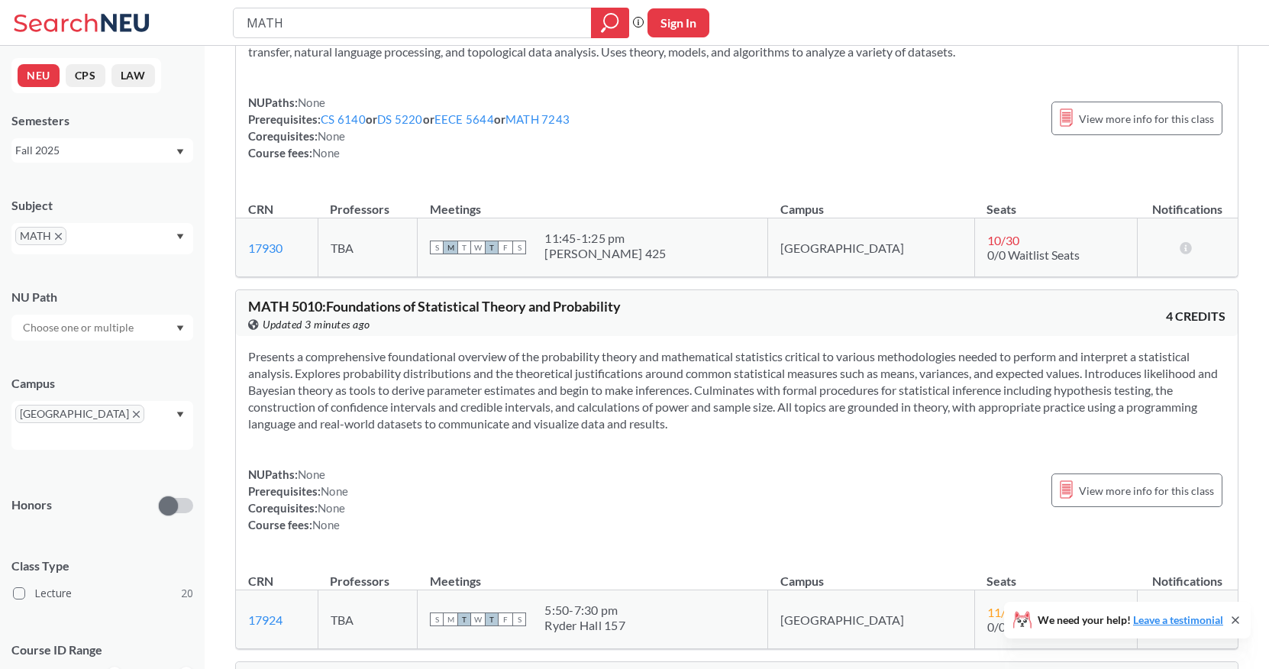
scroll to position [1659, 0]
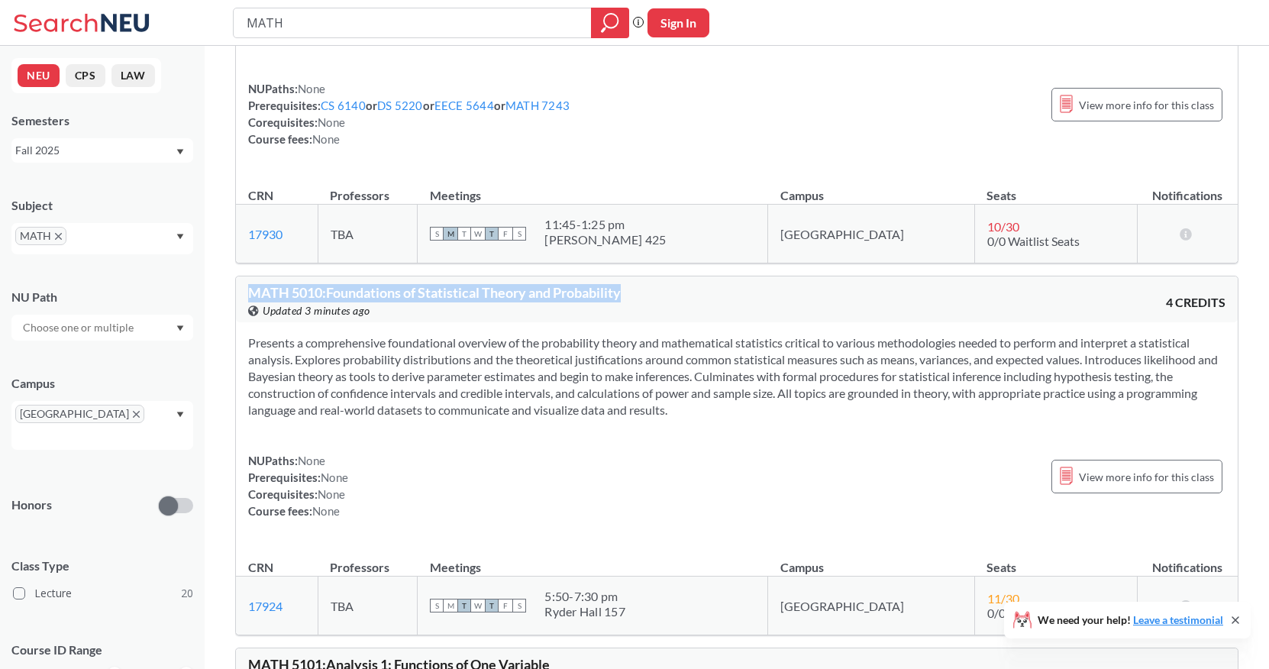
drag, startPoint x: 634, startPoint y: 299, endPoint x: 634, endPoint y: 283, distance: 16.0
click at [634, 283] on div "MATH 5010 : Foundations of Statistical Theory and Probability View this course …" at bounding box center [736, 299] width 1001 height 46
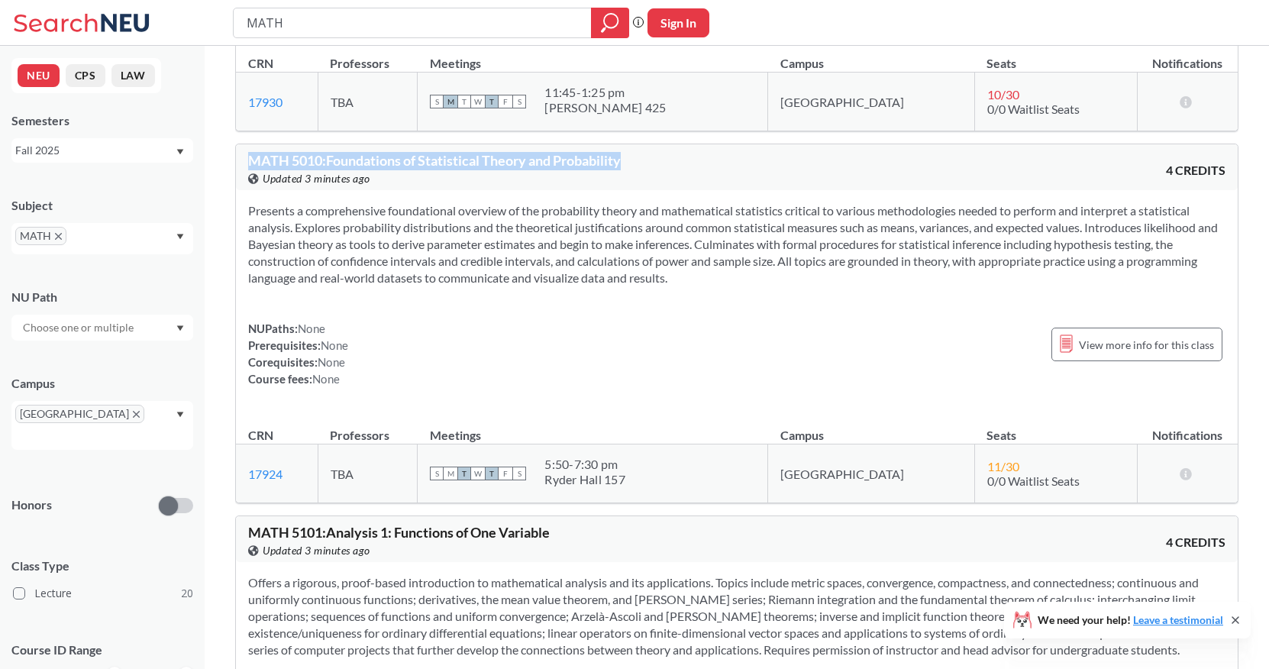
scroll to position [1803, 0]
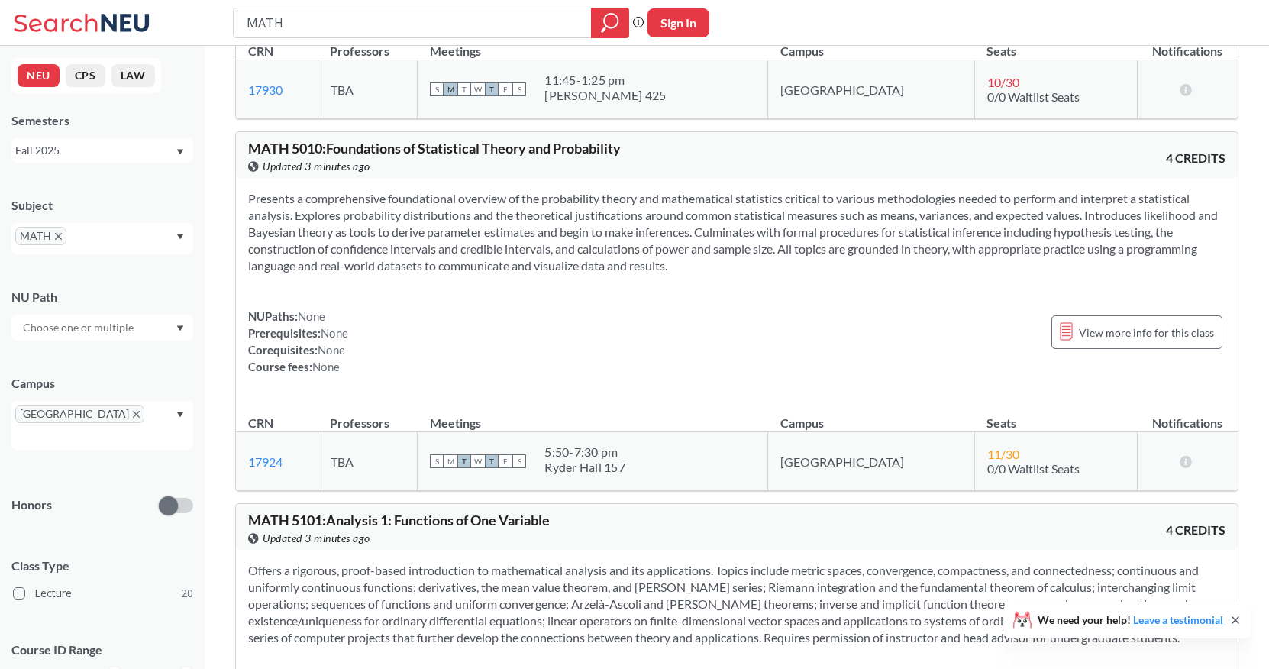
click at [627, 357] on div "NUPaths: None Prerequisites: None Corequisites: None Course fees: None View mor…" at bounding box center [736, 341] width 977 height 67
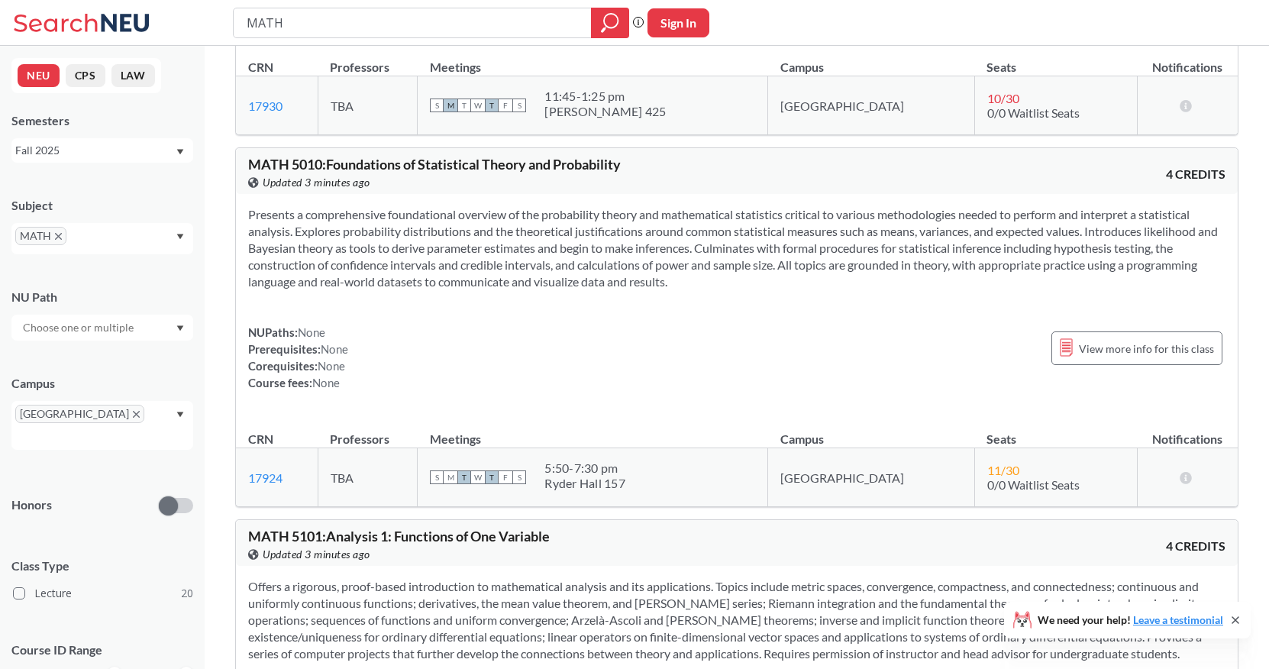
scroll to position [1783, 0]
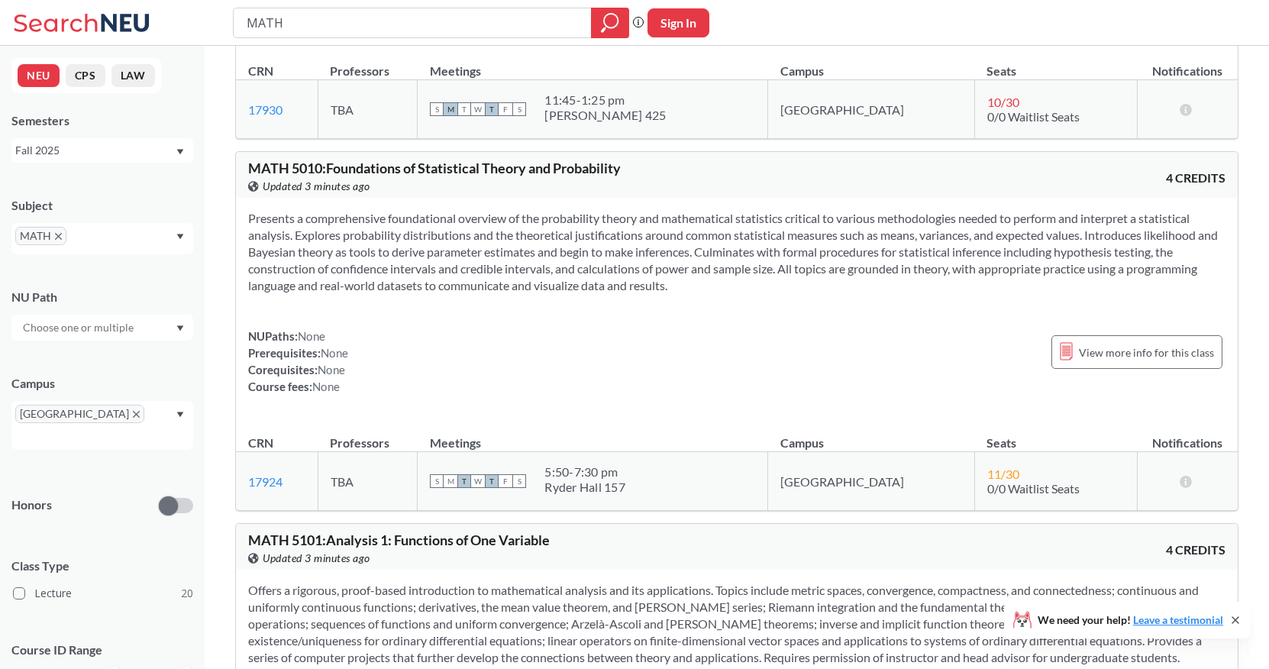
drag, startPoint x: 686, startPoint y: 290, endPoint x: 684, endPoint y: 202, distance: 87.8
click at [684, 202] on div "Presents a comprehensive foundational overview of the probability theory and ma…" at bounding box center [736, 308] width 1001 height 221
click at [678, 298] on div "Presents a comprehensive foundational overview of the probability theory and ma…" at bounding box center [736, 308] width 1001 height 221
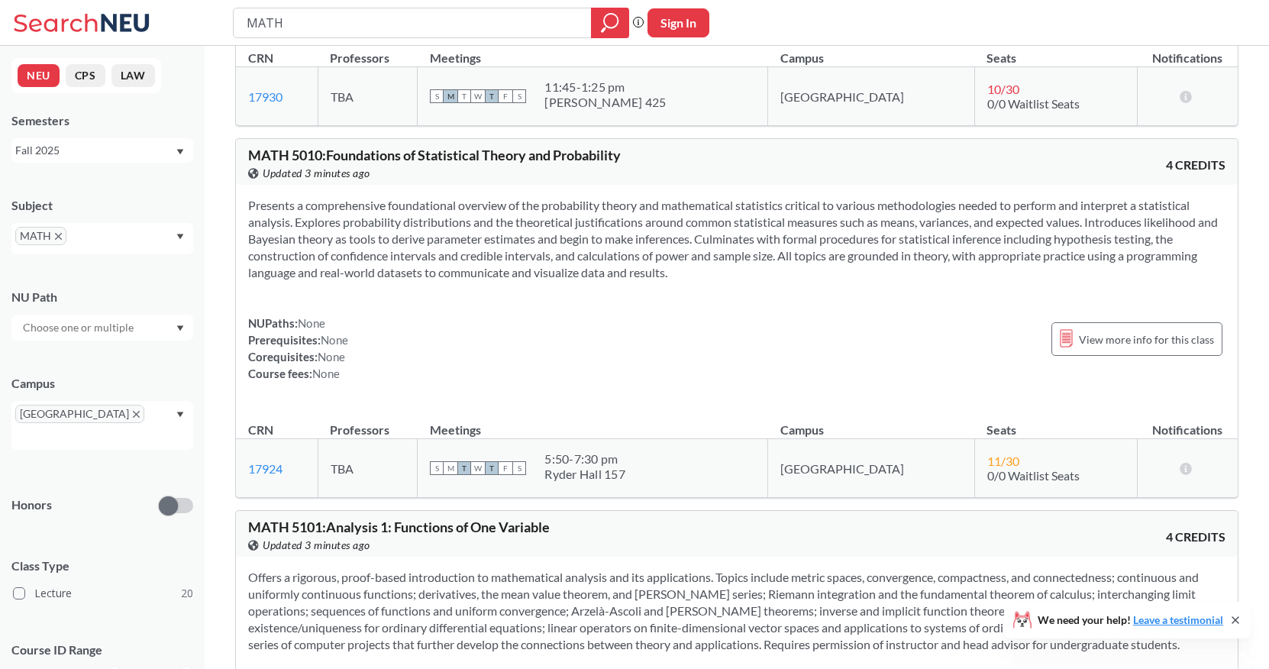
scroll to position [1801, 0]
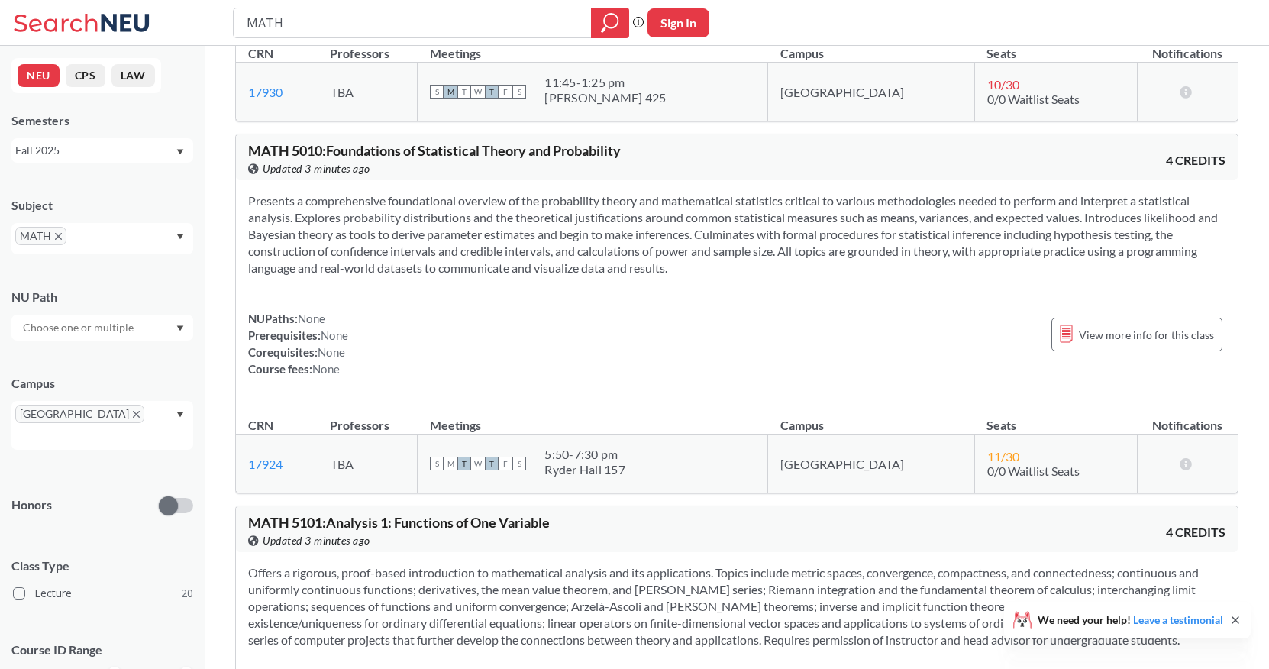
drag, startPoint x: 592, startPoint y: 456, endPoint x: 685, endPoint y: 472, distance: 93.7
click at [685, 472] on div "S M T W T F S 5:50 - 7:30 pm Ryder Hall 157" at bounding box center [592, 464] width 325 height 34
drag, startPoint x: 653, startPoint y: 472, endPoint x: 595, endPoint y: 476, distance: 58.2
click at [595, 476] on div "Ryder Hall 157" at bounding box center [584, 469] width 81 height 15
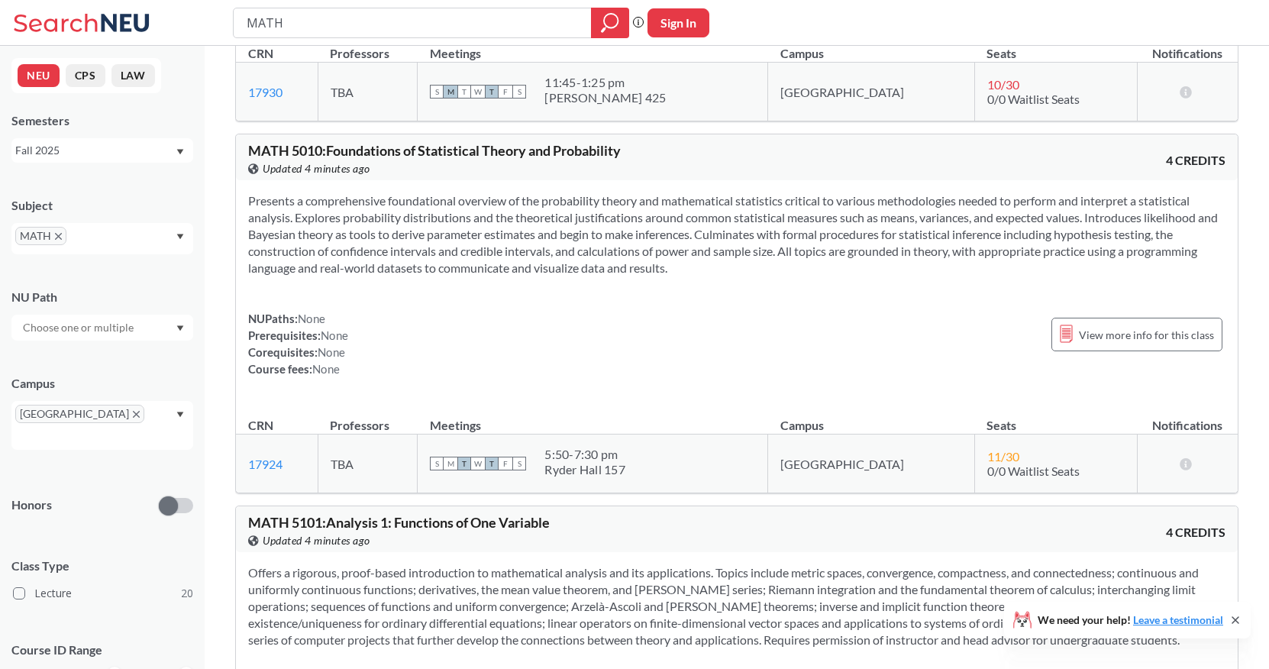
click at [719, 273] on section "Presents a comprehensive foundational overview of the probability theory and ma…" at bounding box center [736, 234] width 977 height 84
